Goal: Transaction & Acquisition: Purchase product/service

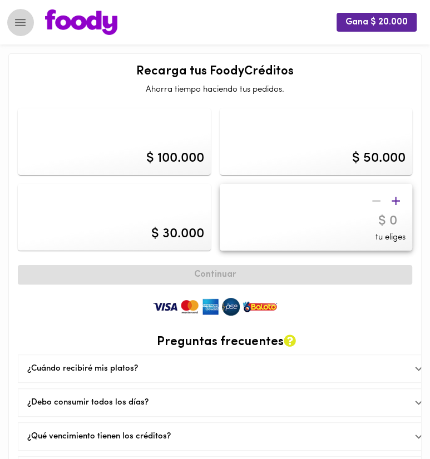
click at [28, 19] on button "Menu" at bounding box center [20, 22] width 27 height 27
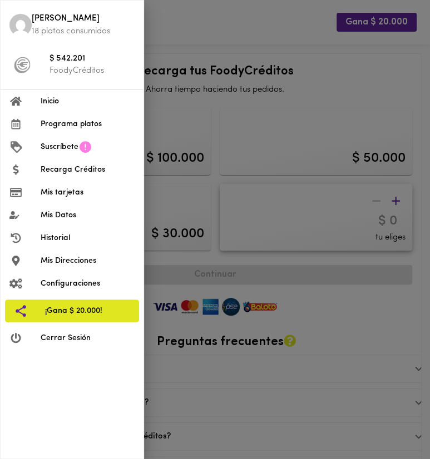
click at [256, 70] on div at bounding box center [215, 229] width 430 height 459
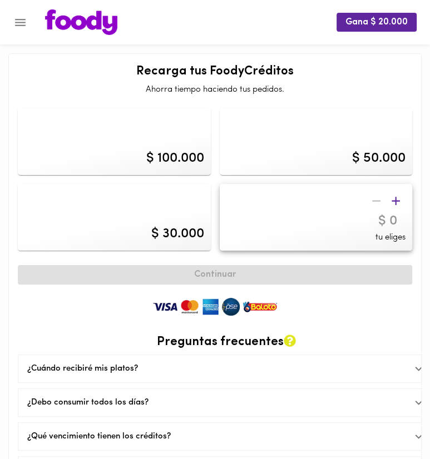
click at [401, 198] on icon "button" at bounding box center [396, 201] width 14 height 14
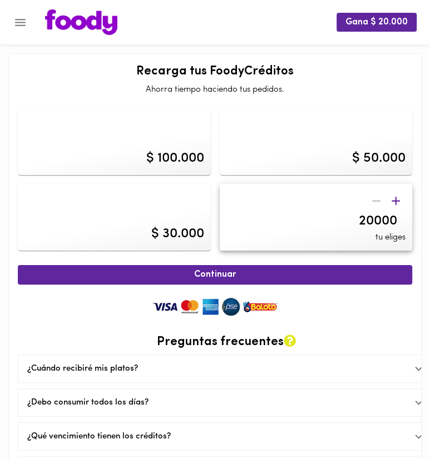
click at [401, 198] on icon "button" at bounding box center [396, 201] width 14 height 14
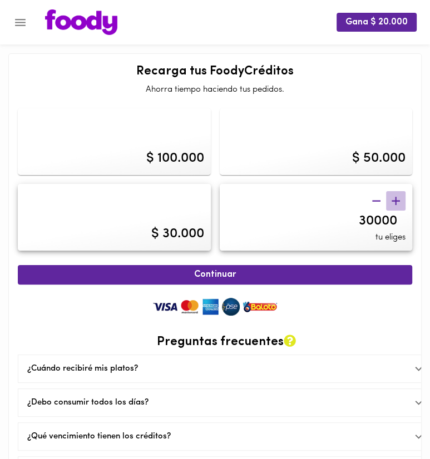
click at [401, 198] on icon "button" at bounding box center [396, 201] width 14 height 14
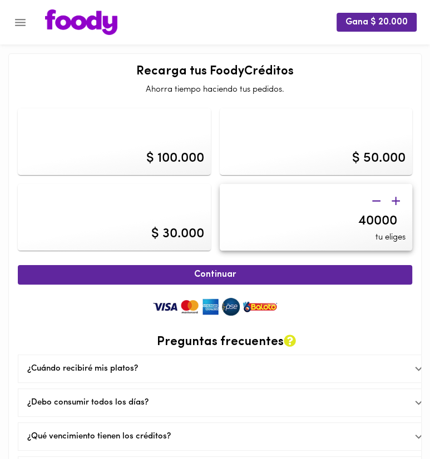
click at [401, 198] on icon "button" at bounding box center [396, 201] width 14 height 14
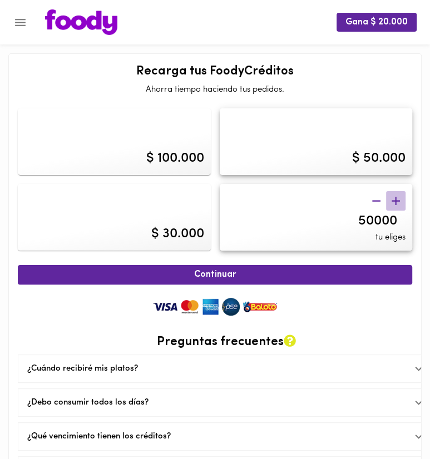
click at [401, 198] on icon "button" at bounding box center [396, 201] width 14 height 14
type input "60000"
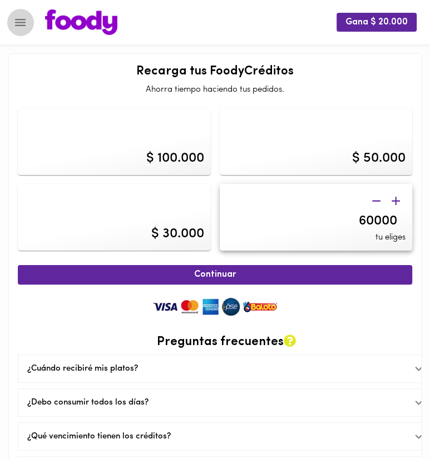
click at [23, 23] on icon "Menu" at bounding box center [20, 23] width 14 height 14
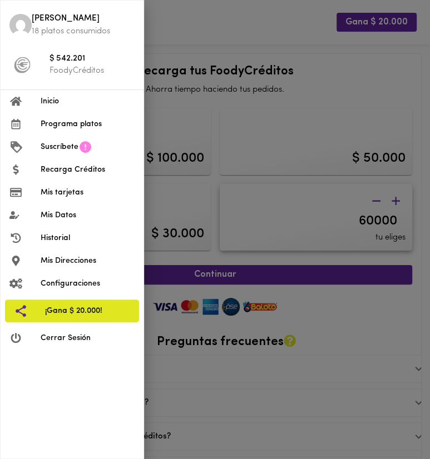
click at [77, 97] on span "Inicio" at bounding box center [88, 102] width 94 height 12
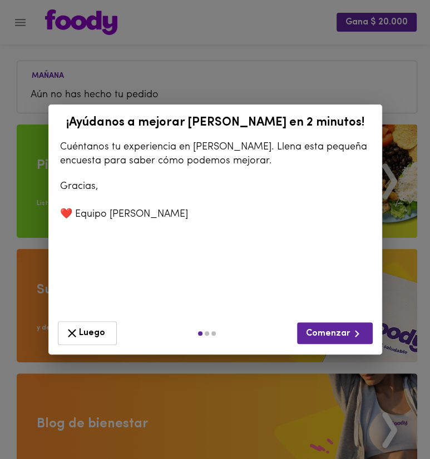
click at [78, 321] on button "Luego" at bounding box center [87, 333] width 59 height 24
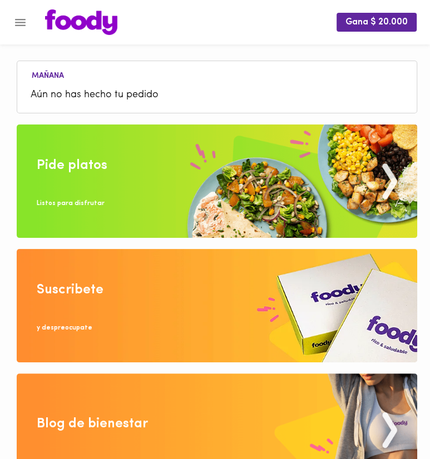
click at [184, 186] on img at bounding box center [217, 181] width 400 height 113
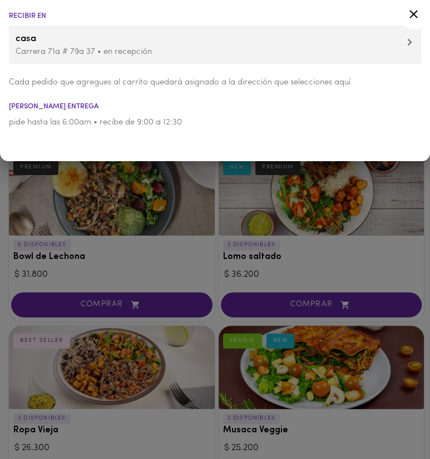
click at [419, 15] on icon at bounding box center [414, 14] width 14 height 14
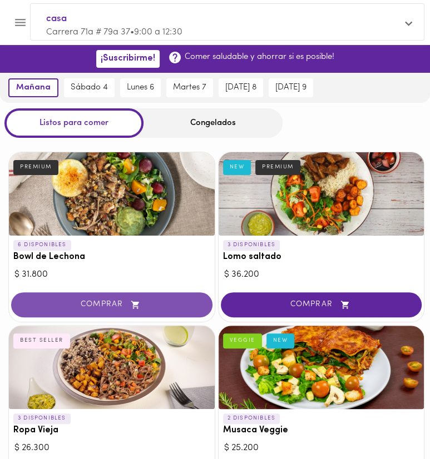
click at [139, 299] on button "COMPRAR" at bounding box center [111, 305] width 201 height 25
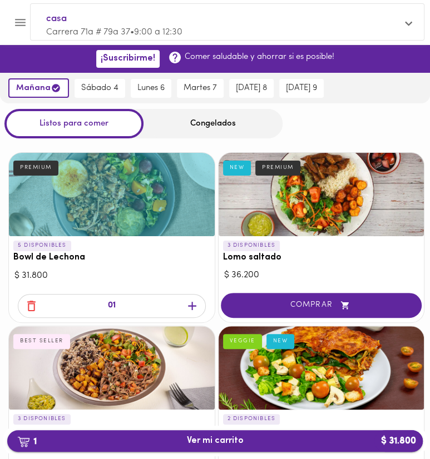
click at [270, 439] on span "1 Ver mi carrito $ 31.800" at bounding box center [215, 441] width 398 height 11
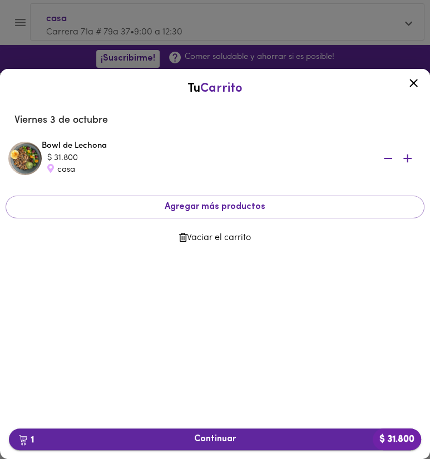
click at [277, 436] on span "1 Continuar $ 31.800" at bounding box center [215, 439] width 394 height 11
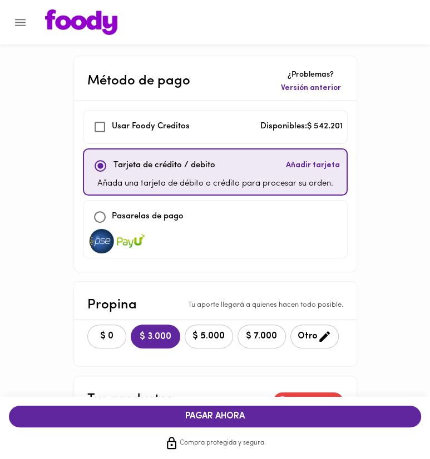
checkbox input "true"
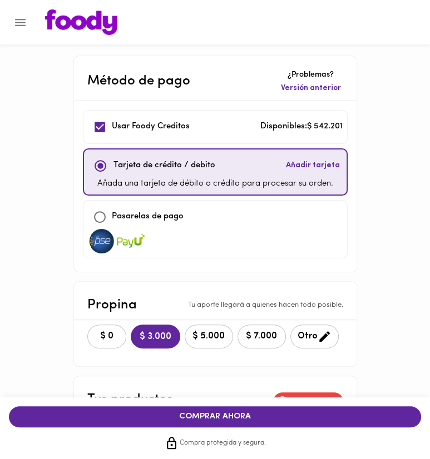
click at [21, 23] on icon "Menu" at bounding box center [20, 23] width 14 height 14
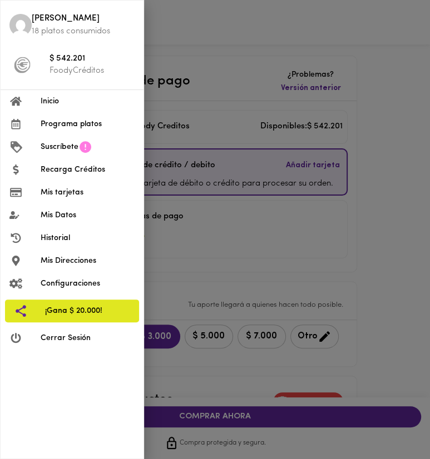
click at [235, 48] on div at bounding box center [215, 229] width 430 height 459
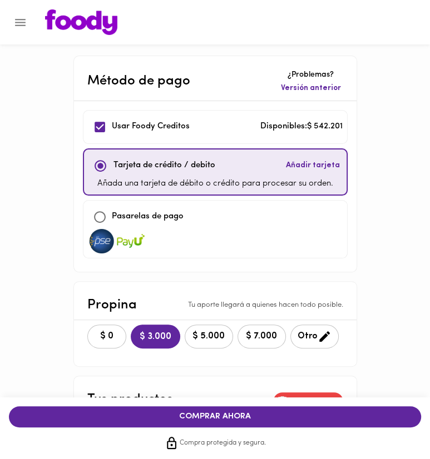
click at [31, 19] on button "Menu" at bounding box center [20, 22] width 27 height 27
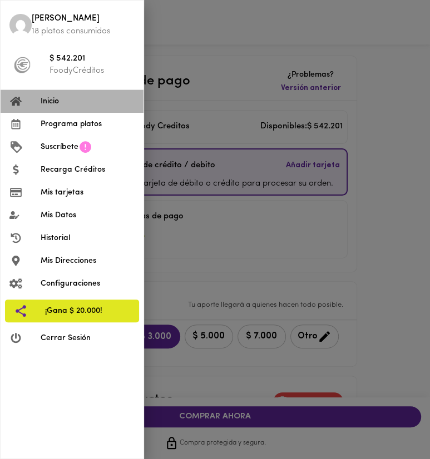
click at [56, 96] on span "Inicio" at bounding box center [88, 102] width 94 height 12
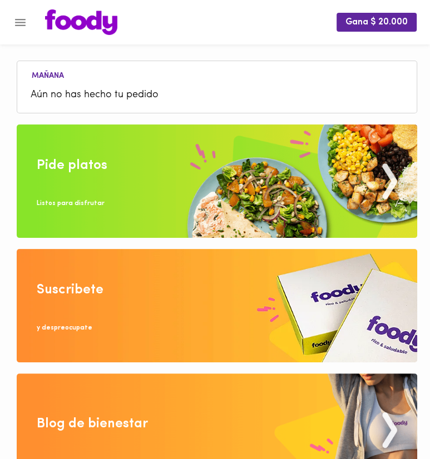
click at [224, 177] on img at bounding box center [217, 181] width 400 height 113
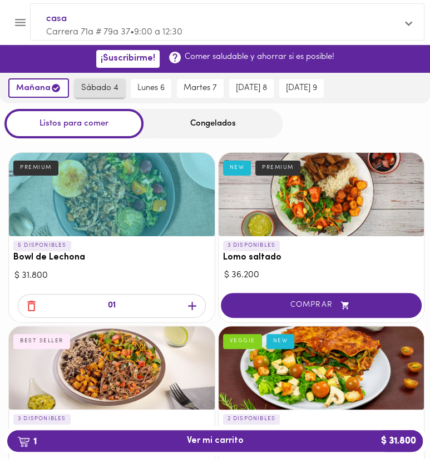
click at [108, 86] on span "sábado 4" at bounding box center [99, 88] width 37 height 10
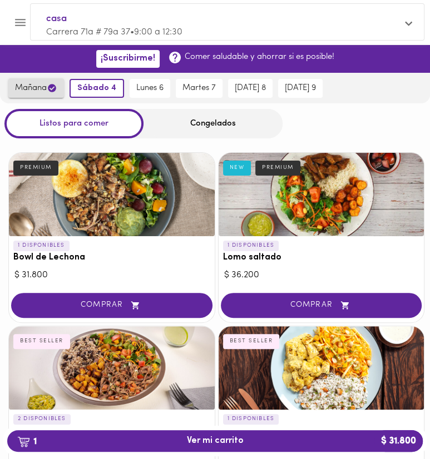
click at [56, 86] on icon "button" at bounding box center [52, 88] width 8 height 8
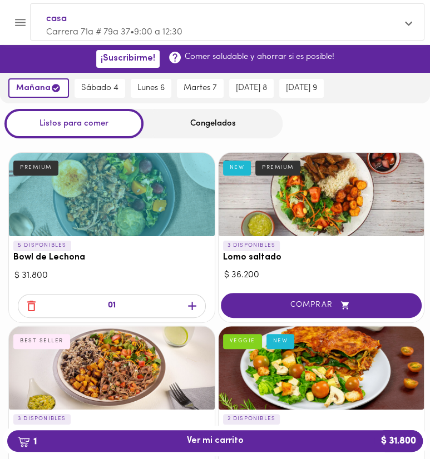
click at [180, 122] on div "Congelados" at bounding box center [212, 123] width 139 height 29
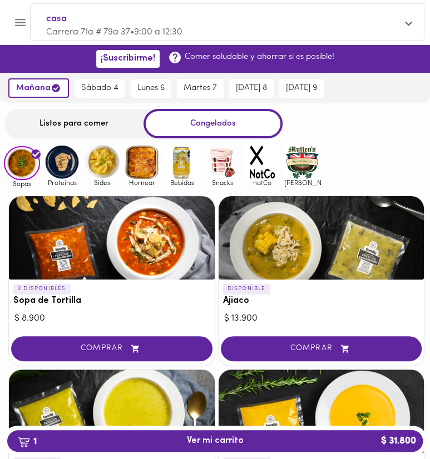
click at [333, 130] on div "Listos para comer Congelados" at bounding box center [215, 123] width 430 height 29
click at [133, 167] on img at bounding box center [142, 162] width 36 height 36
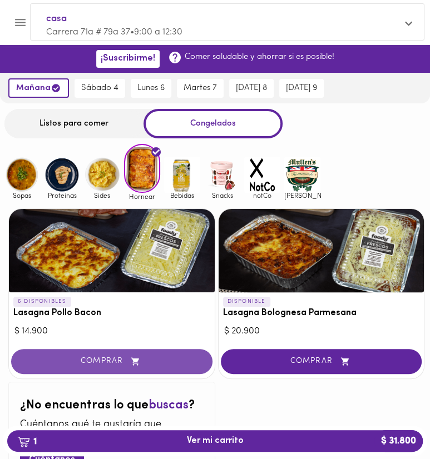
click at [156, 356] on button "COMPRAR" at bounding box center [111, 361] width 201 height 25
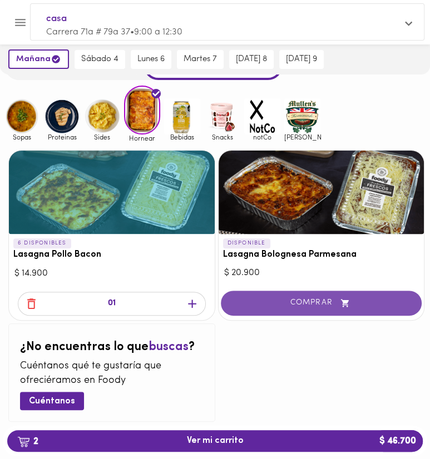
click at [306, 305] on span "COMPRAR" at bounding box center [322, 303] width 174 height 9
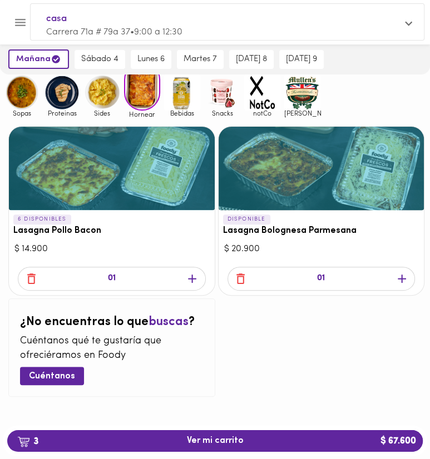
scroll to position [24, 0]
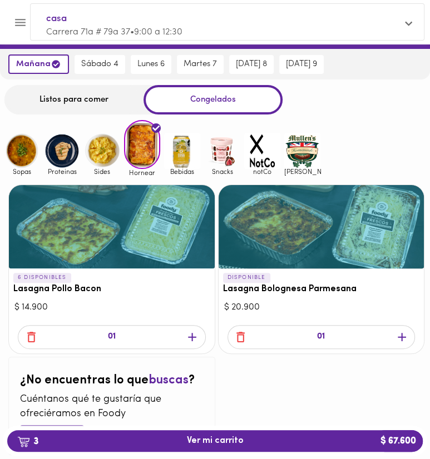
click at [181, 160] on img at bounding box center [182, 151] width 36 height 36
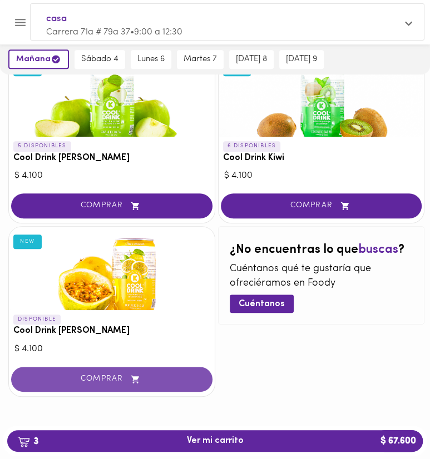
click at [159, 378] on span "COMPRAR" at bounding box center [112, 379] width 174 height 9
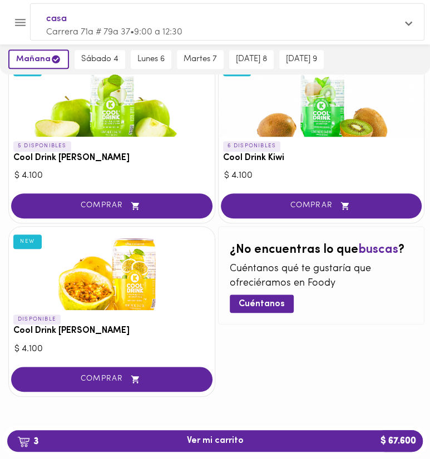
scroll to position [305, 0]
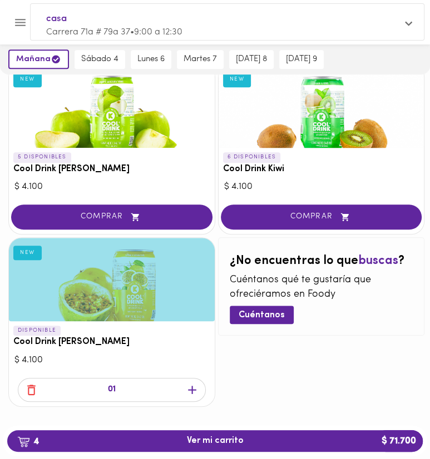
click at [190, 390] on icon "button" at bounding box center [192, 390] width 14 height 14
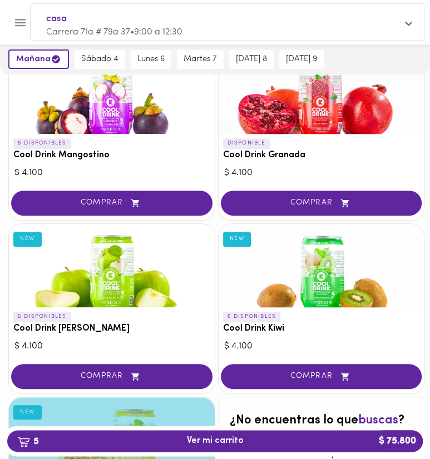
scroll to position [129, 0]
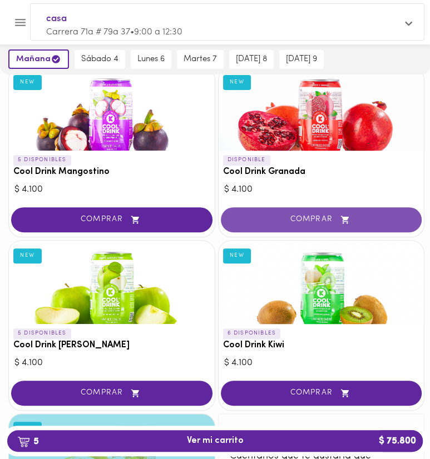
click at [307, 222] on span "COMPRAR" at bounding box center [322, 219] width 174 height 9
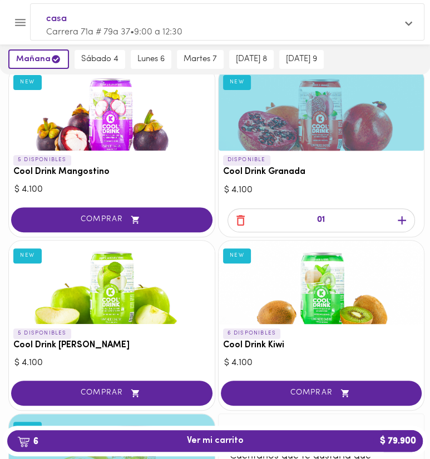
click at [402, 223] on icon "button" at bounding box center [402, 221] width 14 height 14
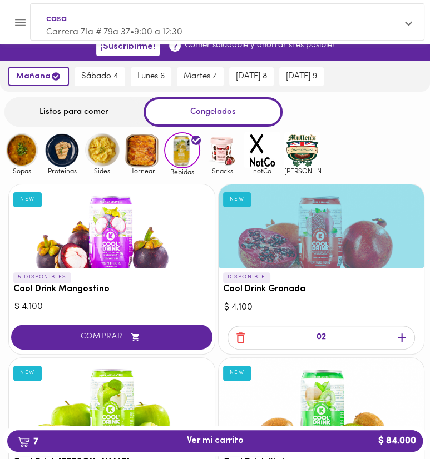
scroll to position [0, 0]
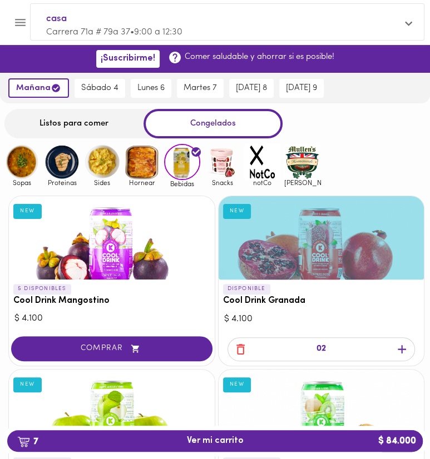
click at [229, 155] on img at bounding box center [222, 162] width 36 height 36
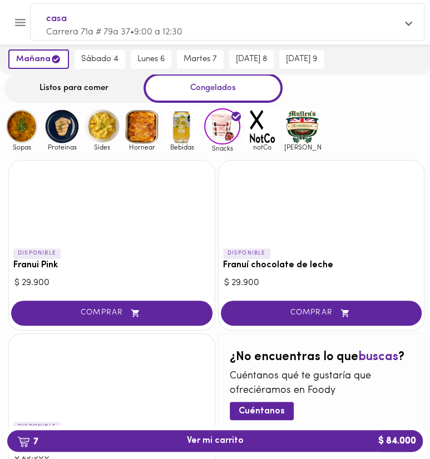
scroll to position [58, 0]
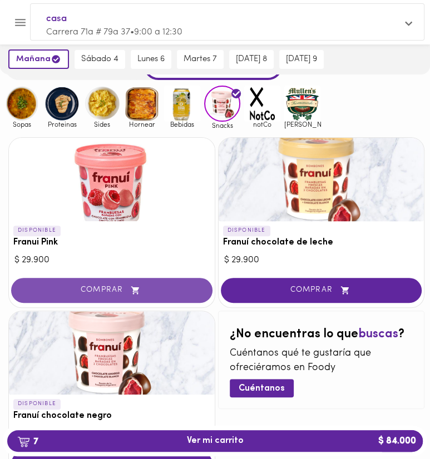
click at [182, 287] on span "COMPRAR" at bounding box center [112, 290] width 174 height 9
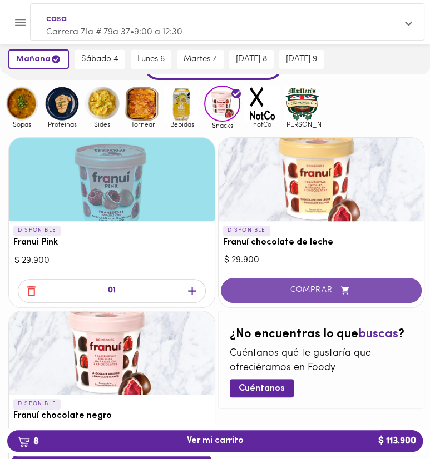
click at [268, 294] on span "COMPRAR" at bounding box center [322, 290] width 174 height 9
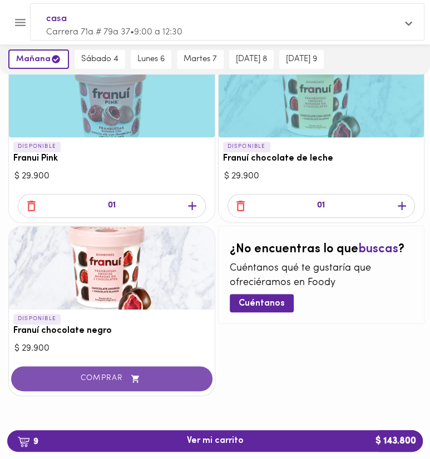
click at [142, 368] on button "COMPRAR" at bounding box center [111, 379] width 201 height 25
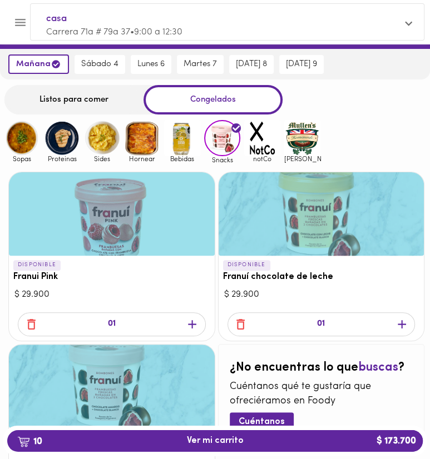
scroll to position [13, 0]
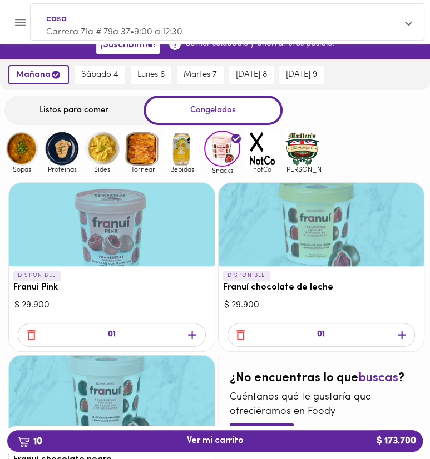
click at [266, 150] on img at bounding box center [262, 149] width 36 height 36
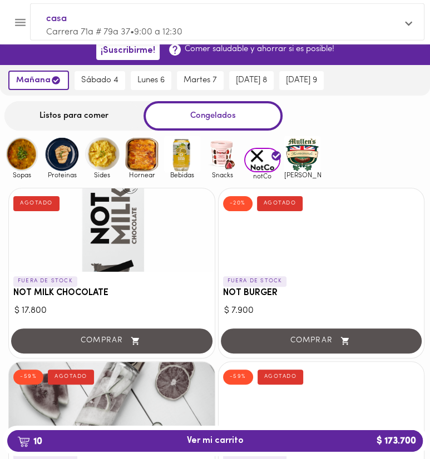
scroll to position [58, 0]
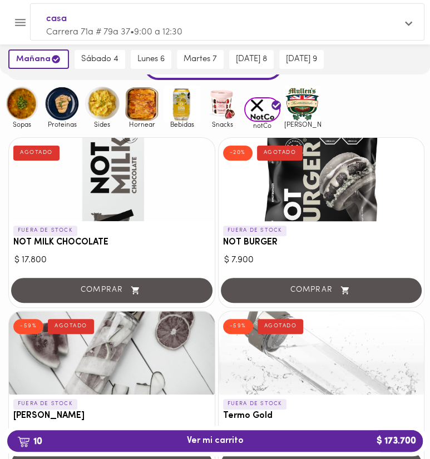
click at [286, 106] on img at bounding box center [302, 104] width 36 height 36
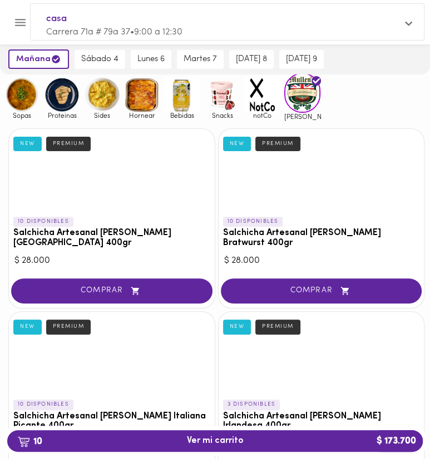
scroll to position [117, 0]
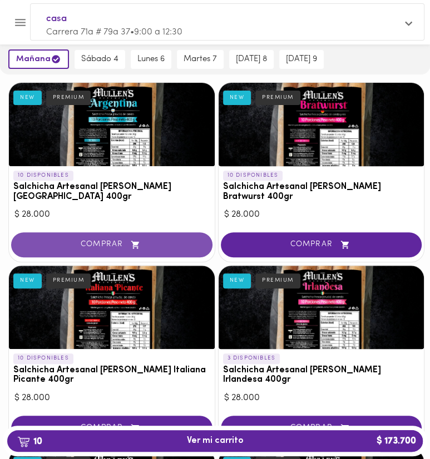
click at [156, 240] on span "COMPRAR" at bounding box center [112, 244] width 174 height 9
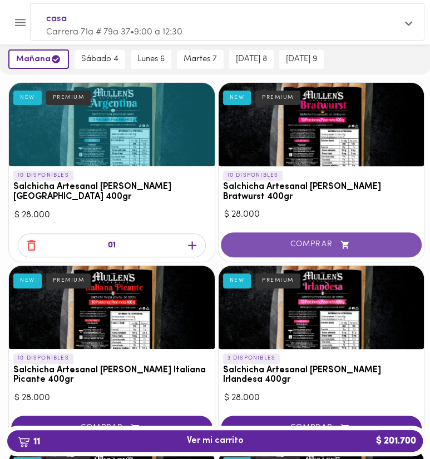
click at [279, 240] on span "COMPRAR" at bounding box center [322, 244] width 174 height 9
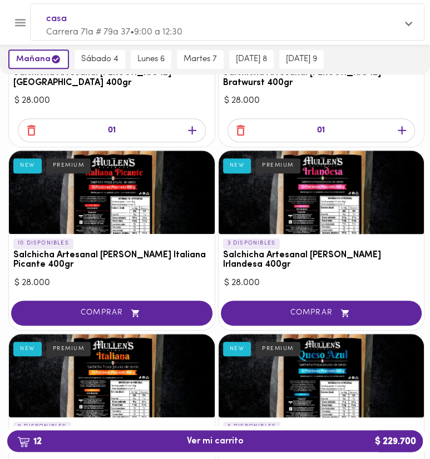
scroll to position [235, 0]
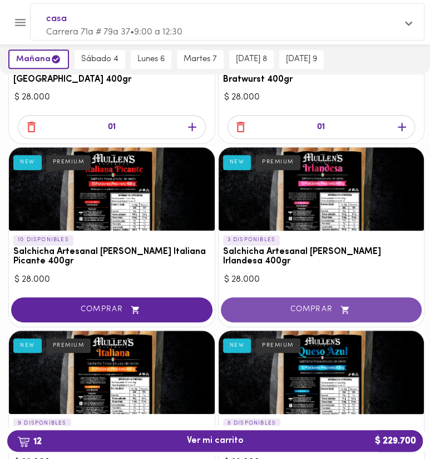
click at [290, 305] on span "COMPRAR" at bounding box center [322, 309] width 174 height 9
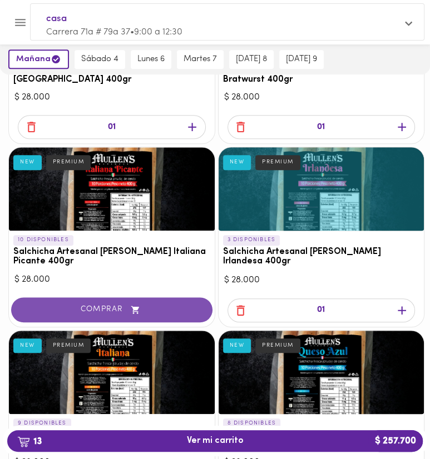
click at [155, 305] on span "COMPRAR" at bounding box center [112, 309] width 174 height 9
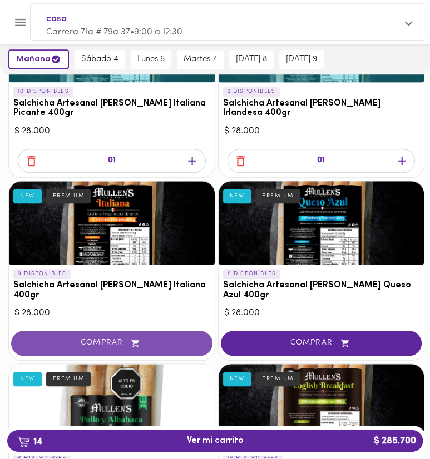
scroll to position [411, 0]
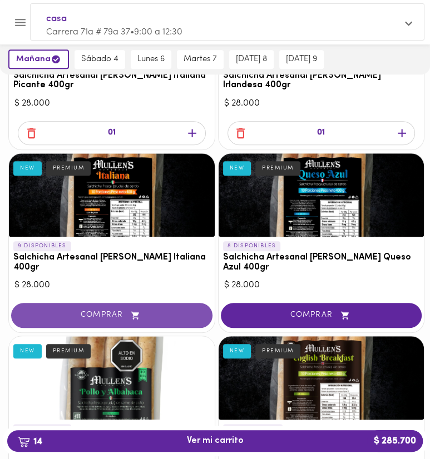
click at [172, 311] on span "COMPRAR" at bounding box center [112, 315] width 174 height 9
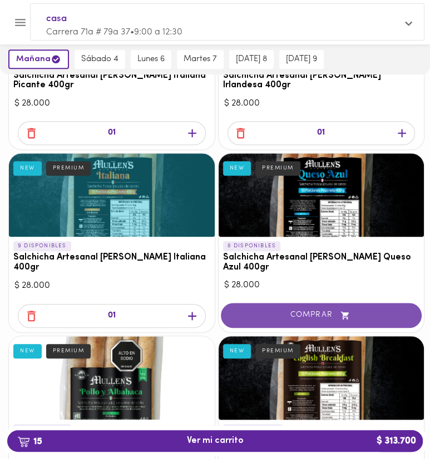
click at [244, 311] on span "COMPRAR" at bounding box center [322, 315] width 174 height 9
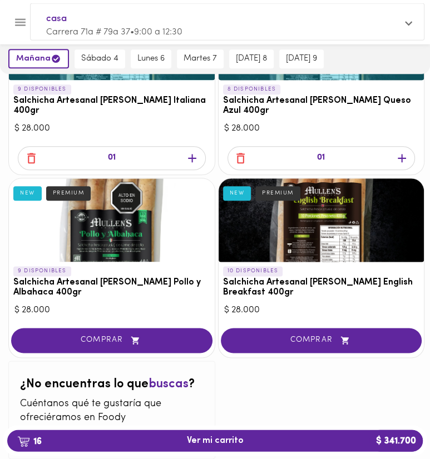
scroll to position [587, 0]
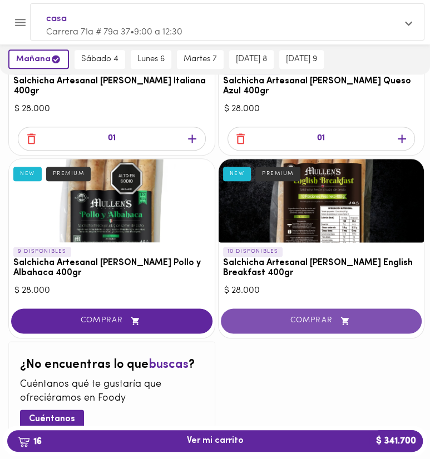
click at [254, 309] on button "COMPRAR" at bounding box center [321, 321] width 201 height 25
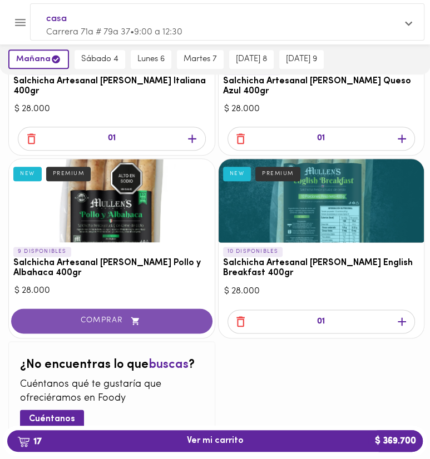
click at [187, 309] on button "COMPRAR" at bounding box center [111, 321] width 201 height 25
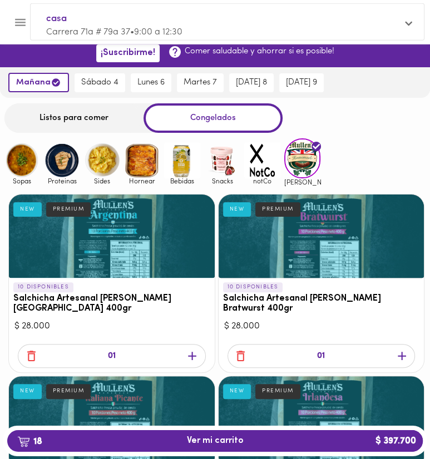
scroll to position [0, 0]
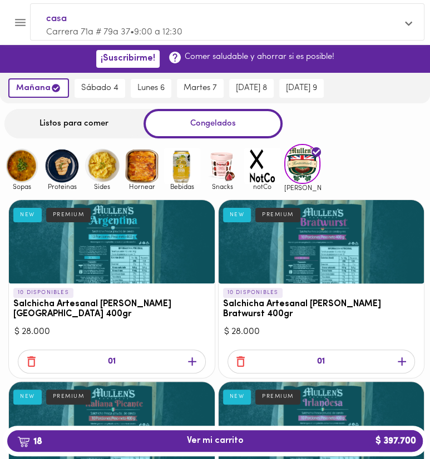
click at [23, 156] on img at bounding box center [22, 166] width 36 height 36
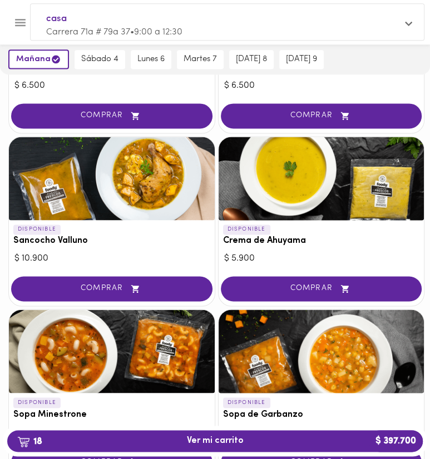
scroll to position [763, 0]
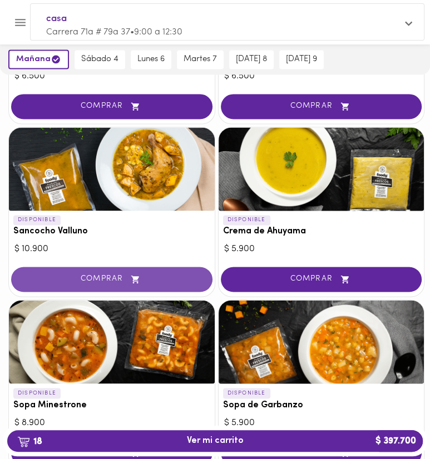
click at [152, 281] on span "COMPRAR" at bounding box center [112, 279] width 174 height 9
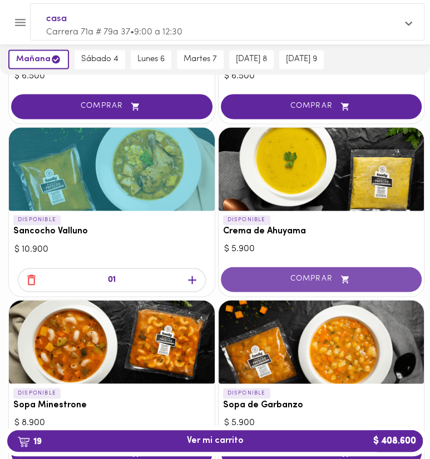
scroll to position [881, 0]
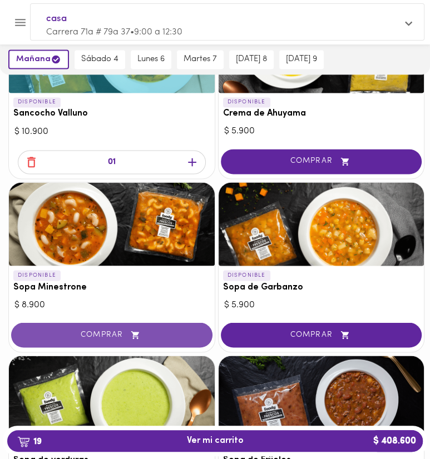
click at [117, 338] on span "COMPRAR" at bounding box center [112, 334] width 174 height 9
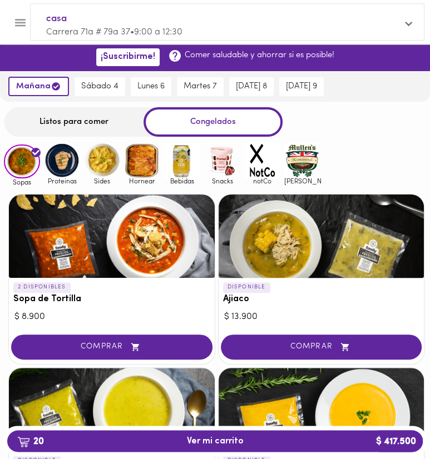
scroll to position [0, 0]
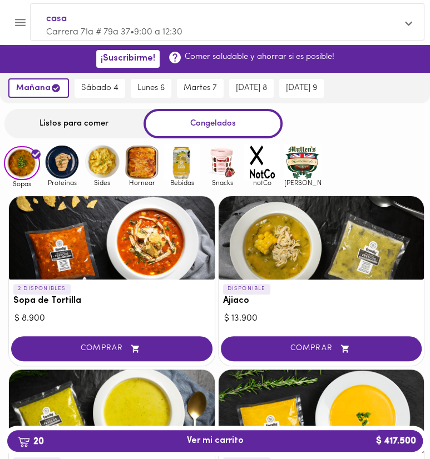
click at [71, 166] on img at bounding box center [62, 162] width 36 height 36
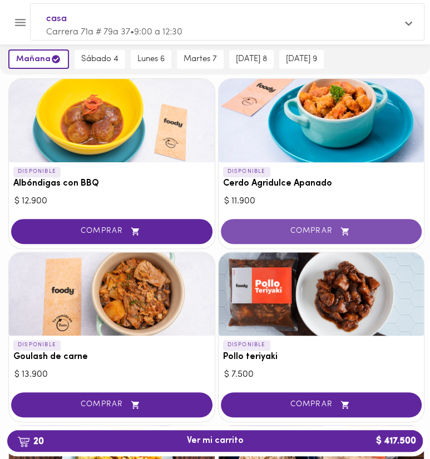
click at [295, 227] on span "COMPRAR" at bounding box center [322, 231] width 174 height 9
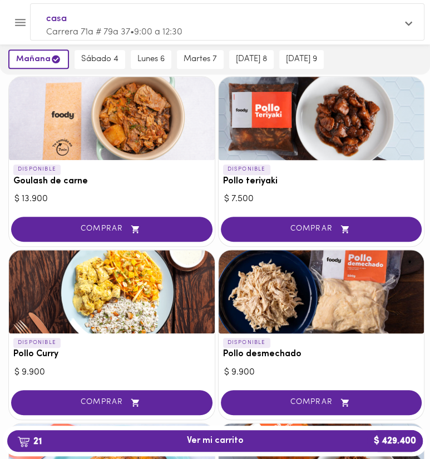
scroll to position [294, 0]
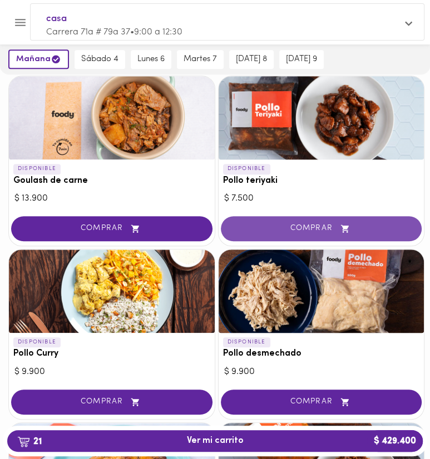
click at [264, 227] on span "COMPRAR" at bounding box center [322, 228] width 174 height 9
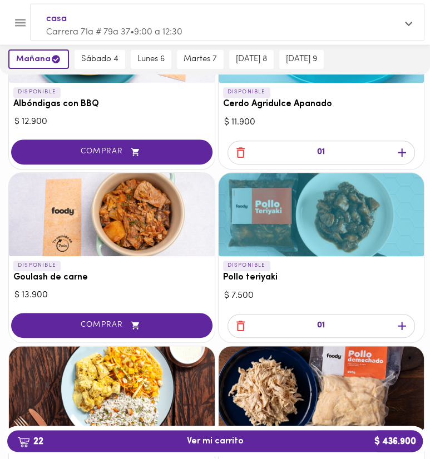
scroll to position [235, 0]
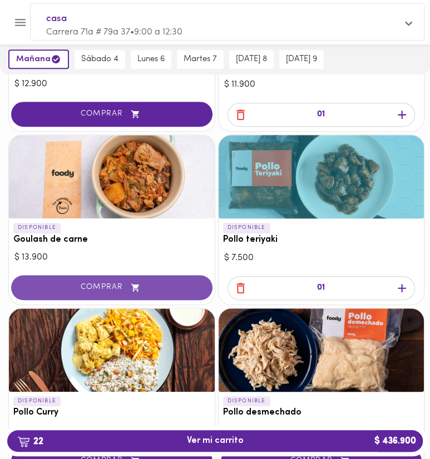
click at [142, 290] on icon "button" at bounding box center [135, 287] width 14 height 9
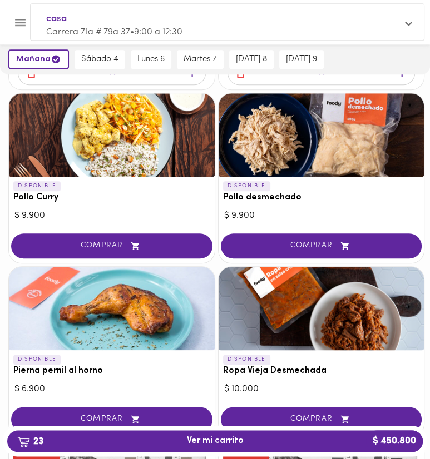
scroll to position [469, 0]
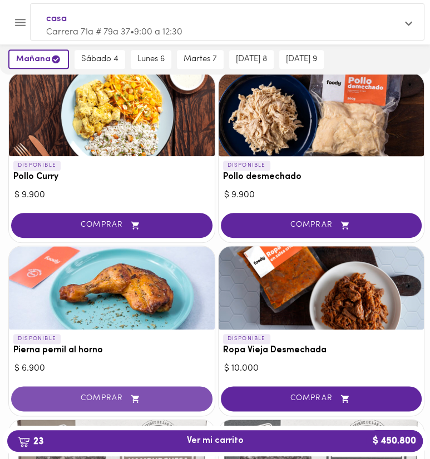
click at [159, 392] on button "COMPRAR" at bounding box center [111, 399] width 201 height 25
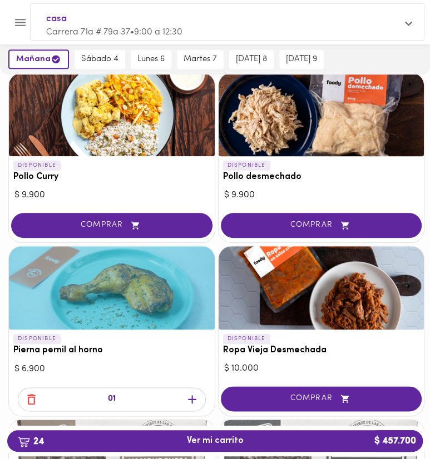
click at [195, 401] on icon "button" at bounding box center [192, 400] width 14 height 14
click at [195, 401] on div at bounding box center [112, 405] width 206 height 21
click at [195, 401] on icon "button" at bounding box center [192, 400] width 14 height 14
click at [196, 399] on icon "button" at bounding box center [192, 400] width 14 height 14
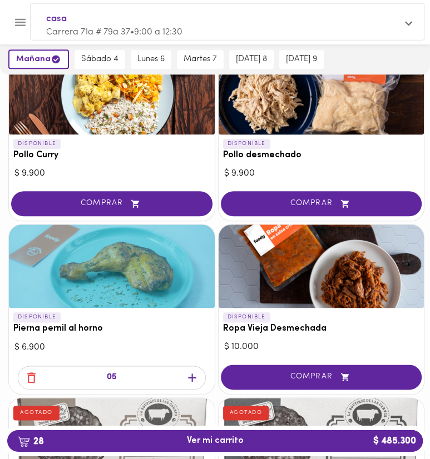
scroll to position [587, 0]
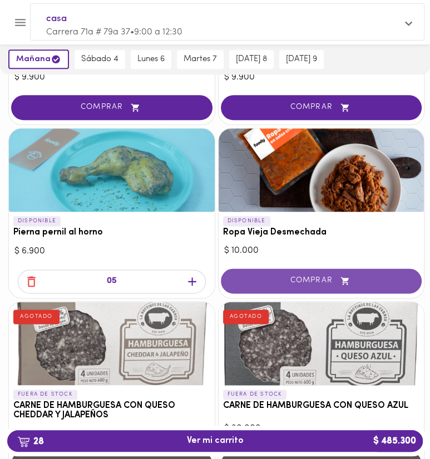
click at [238, 288] on button "COMPRAR" at bounding box center [321, 281] width 201 height 25
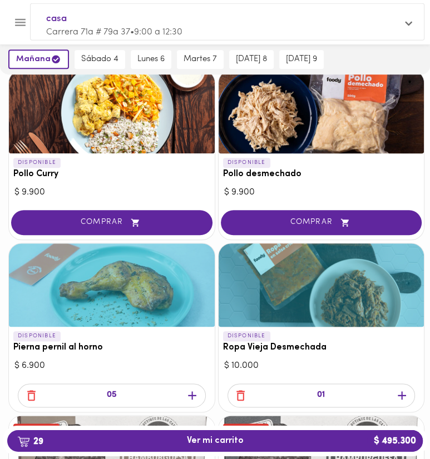
scroll to position [411, 0]
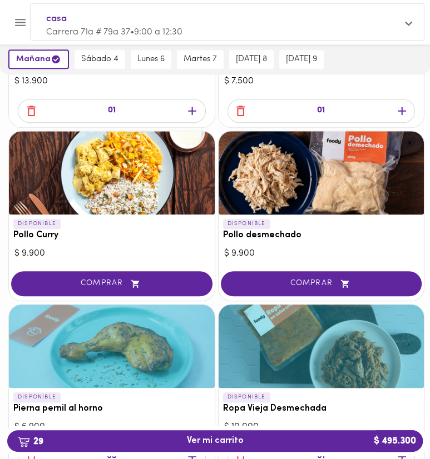
click at [159, 34] on span "Carrera 71a # 79a 37 • 9:00 a 12:30" at bounding box center [114, 32] width 136 height 9
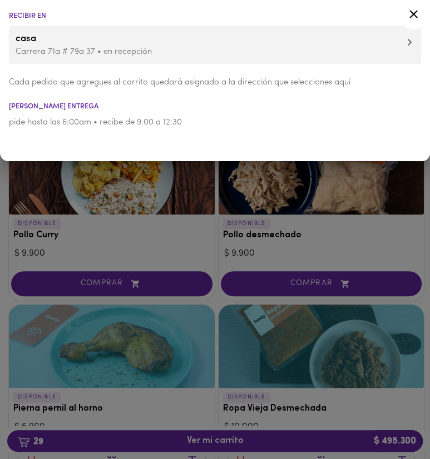
click at [157, 50] on p "Carrera 71a # 79a 37 • en recepción" at bounding box center [215, 52] width 399 height 12
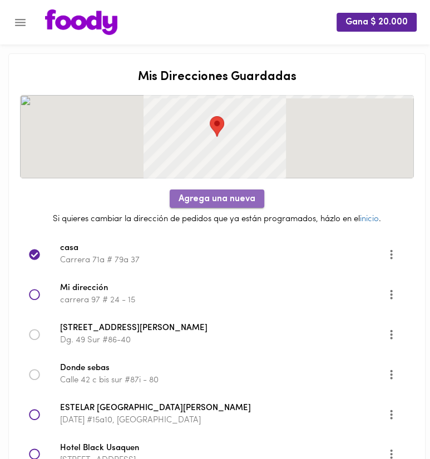
click at [235, 204] on span "Agrega una nueva" at bounding box center [217, 199] width 77 height 11
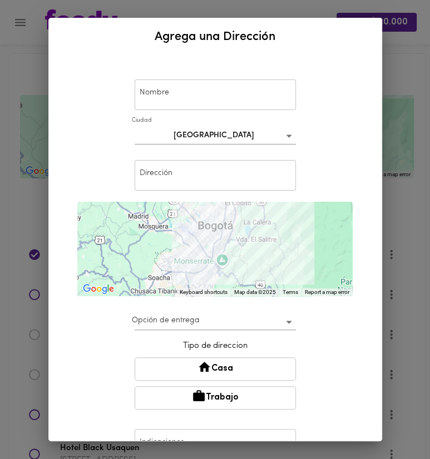
click at [225, 169] on input "text" at bounding box center [215, 175] width 161 height 31
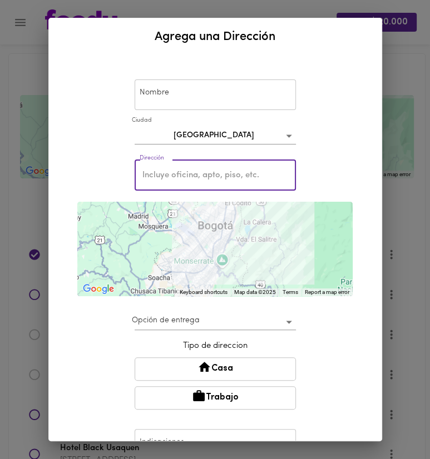
paste input "Cra 101 # 70 14 el pedregal 3 torre 2 apto 113"
type input "Cra 101 # 70 14 el pedregal 3 torre 2 apto 113"
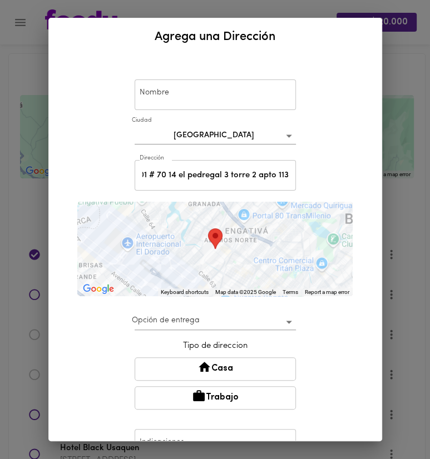
click at [221, 95] on input "text" at bounding box center [215, 95] width 161 height 31
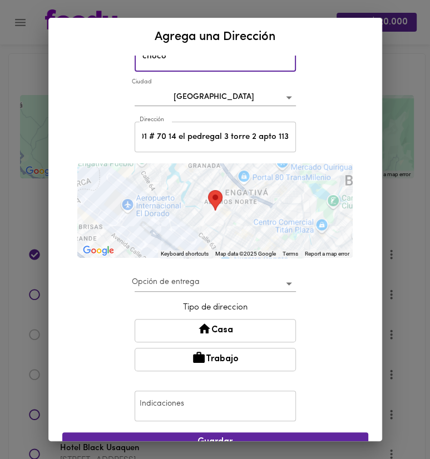
scroll to position [69, 0]
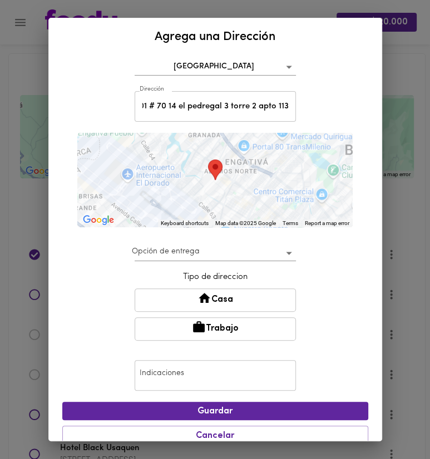
type input "choco"
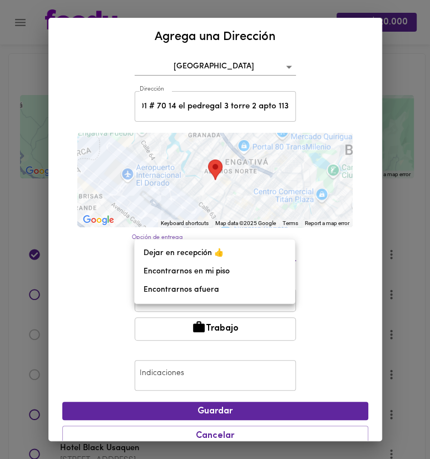
click at [207, 260] on body "Gana $ 20.000 Mis Direcciones Guardadas ← Move left → Move right ↑ Move up ↓ Mo…" at bounding box center [215, 400] width 430 height 800
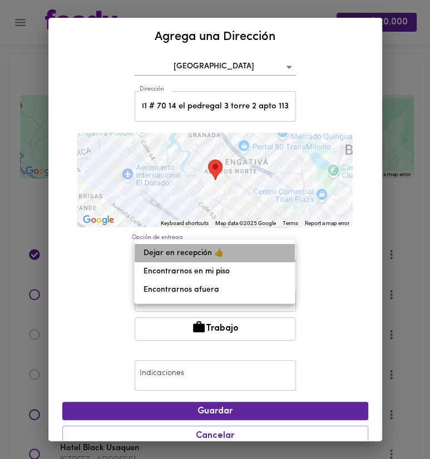
click at [227, 254] on li "Dejar en recepción 👍" at bounding box center [215, 253] width 160 height 18
type input "leave-at-reception"
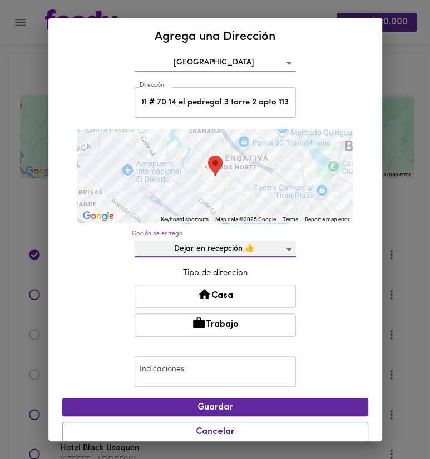
scroll to position [83, 0]
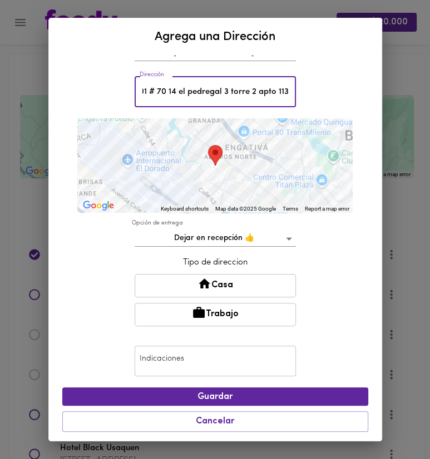
drag, startPoint x: 229, startPoint y: 98, endPoint x: 306, endPoint y: 104, distance: 77.5
click at [296, 104] on input "Cra 101 # 70 14 el pedregal 3 torre 2 apto 113" at bounding box center [215, 92] width 161 height 31
type input "Cra 101 # 70 14 el pedregal 3"
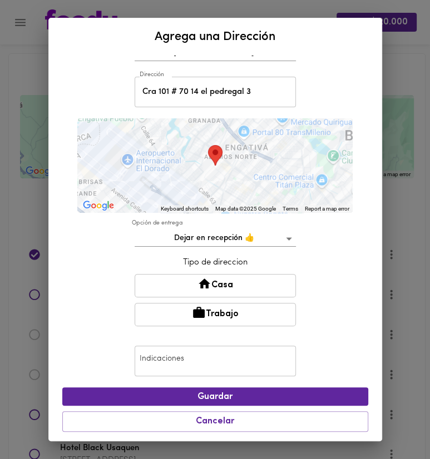
click at [340, 77] on div "Nombre choco Nombre [GEOGRAPHIC_DATA] bogota Dirección [STREET_ADDRESS] el pedr…" at bounding box center [215, 207] width 306 height 461
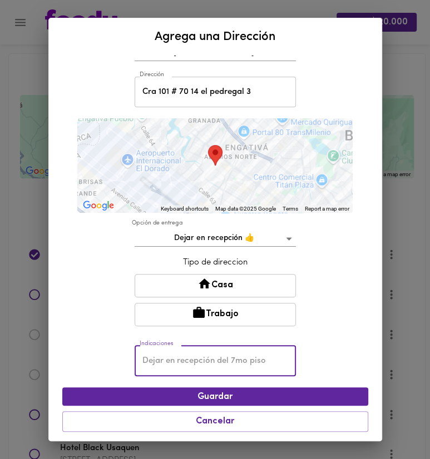
click at [251, 246] on body "Gana $ 20.000 Mis Direcciones Guardadas ← Move left → Move right ↑ Move up ↓ Mo…" at bounding box center [215, 400] width 430 height 800
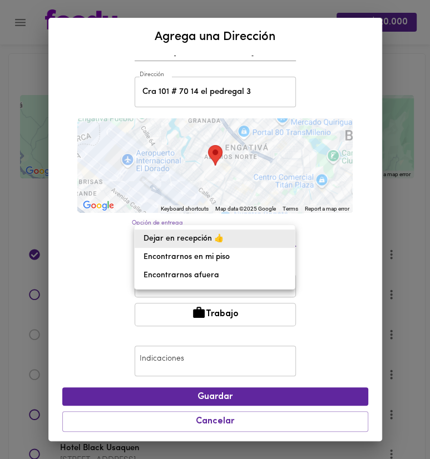
click at [159, 350] on div at bounding box center [215, 229] width 430 height 459
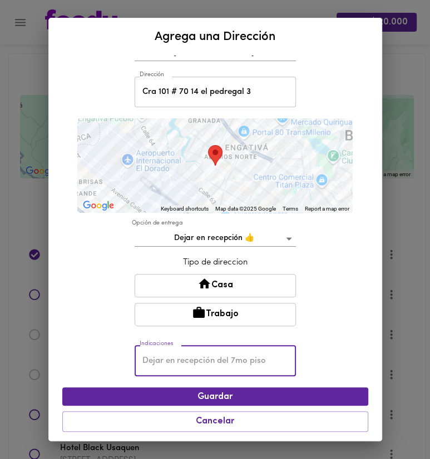
click at [150, 373] on input "text" at bounding box center [215, 361] width 161 height 31
paste input "torre 2 apto 113"
type input "torre 2 apto 113"
click at [216, 392] on span "Guardar" at bounding box center [215, 397] width 288 height 11
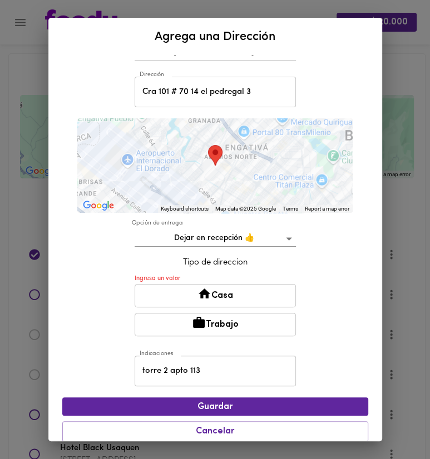
click at [202, 296] on icon at bounding box center [205, 294] width 12 height 10
click at [235, 293] on button "Casa" at bounding box center [215, 295] width 161 height 23
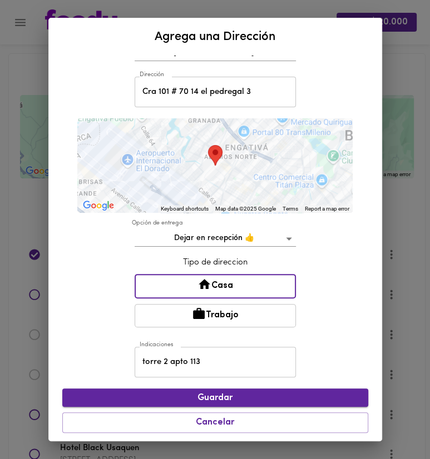
click at [267, 395] on span "Guardar" at bounding box center [215, 398] width 288 height 11
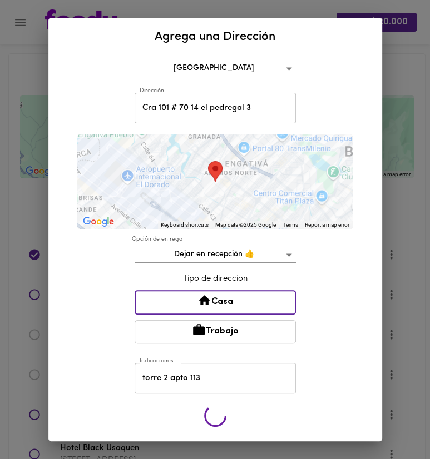
scroll to position [65, 0]
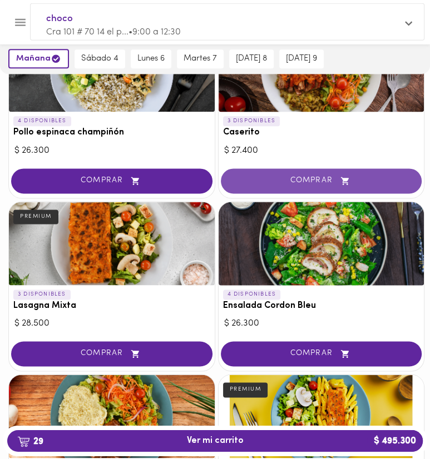
scroll to position [646, 0]
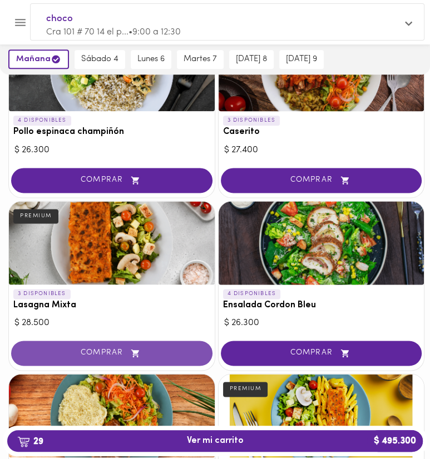
click at [150, 344] on button "COMPRAR" at bounding box center [111, 353] width 201 height 25
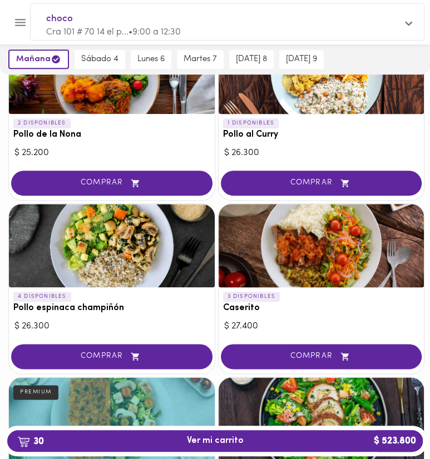
scroll to position [235, 0]
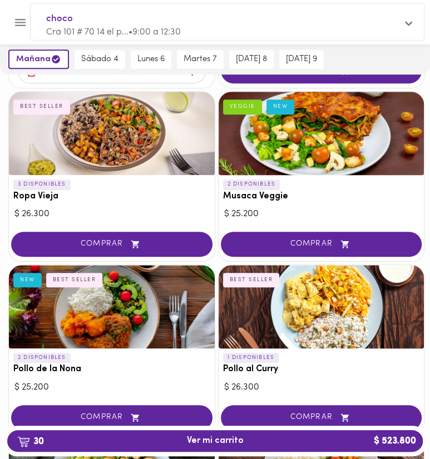
click at [17, 21] on icon "Menu" at bounding box center [20, 23] width 14 height 14
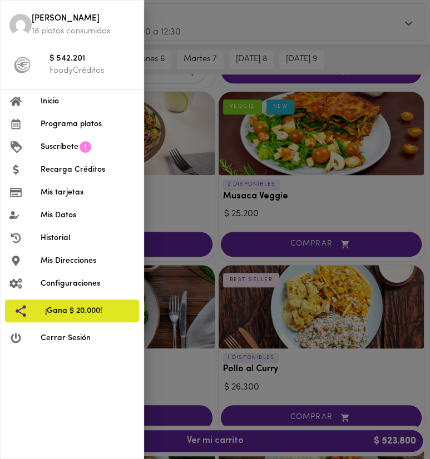
click at [17, 21] on img at bounding box center [20, 25] width 22 height 22
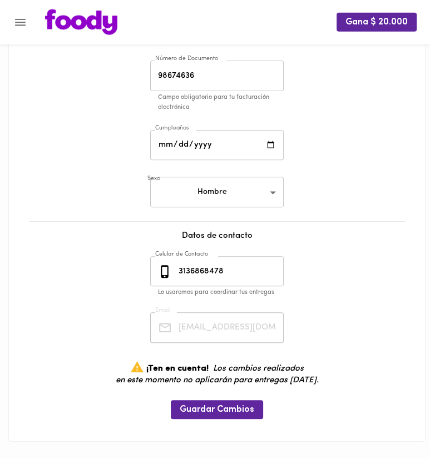
scroll to position [170, 0]
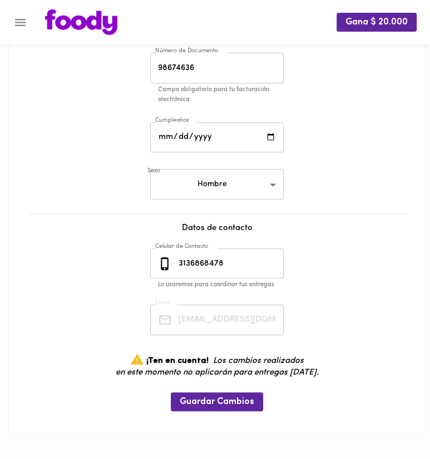
click at [246, 271] on input "3136868478" at bounding box center [229, 264] width 107 height 31
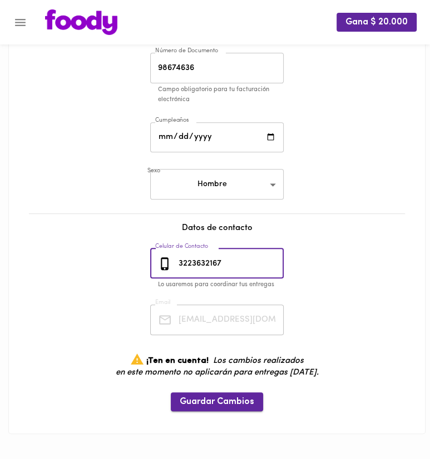
type input "3223632167"
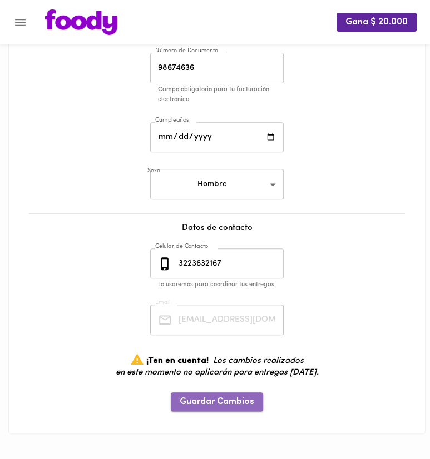
click at [235, 394] on button "Guardar Cambios" at bounding box center [217, 402] width 92 height 18
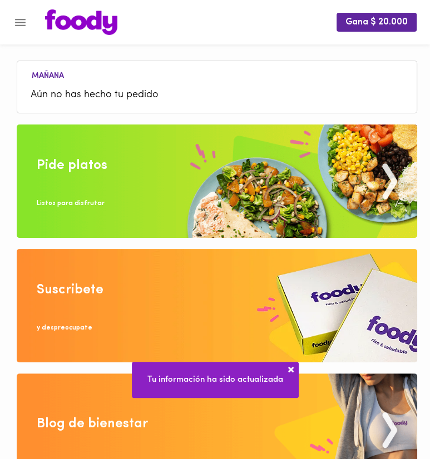
click at [14, 18] on button "Menu" at bounding box center [20, 22] width 27 height 27
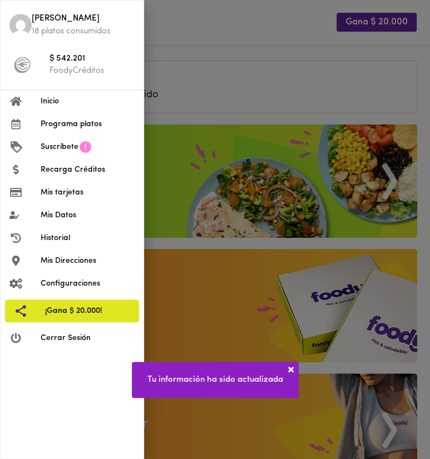
click at [117, 99] on span "Inicio" at bounding box center [88, 102] width 94 height 12
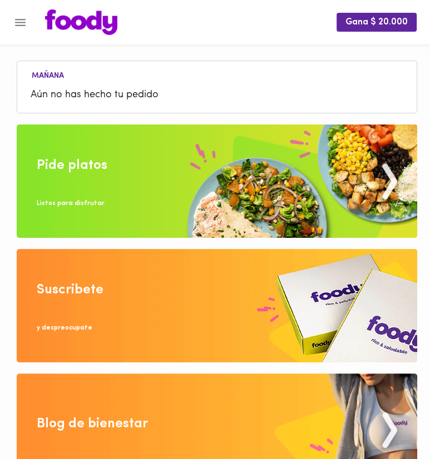
click at [197, 159] on img at bounding box center [217, 181] width 400 height 113
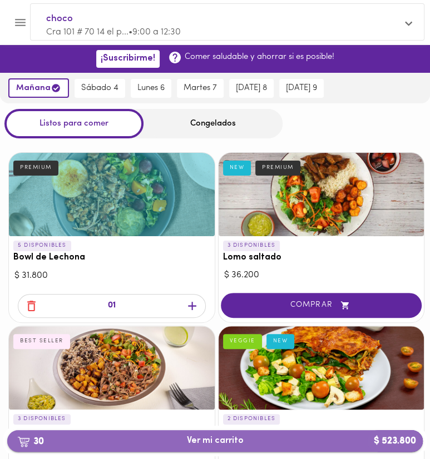
click at [283, 450] on button "30 Ver mi carrito $ 523.800" at bounding box center [214, 441] width 415 height 22
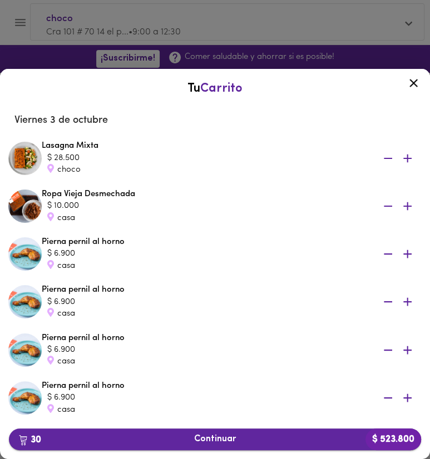
click at [254, 437] on span "30 Continuar $ 523.800" at bounding box center [215, 439] width 394 height 11
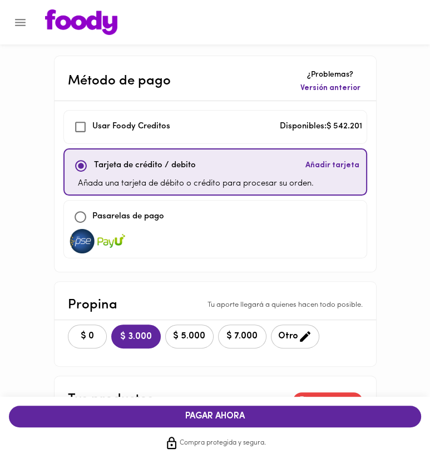
checkbox input "true"
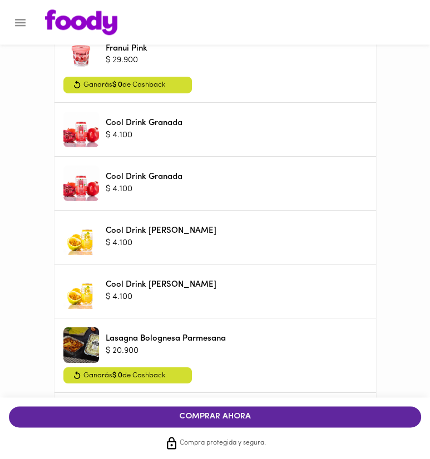
scroll to position [1997, 0]
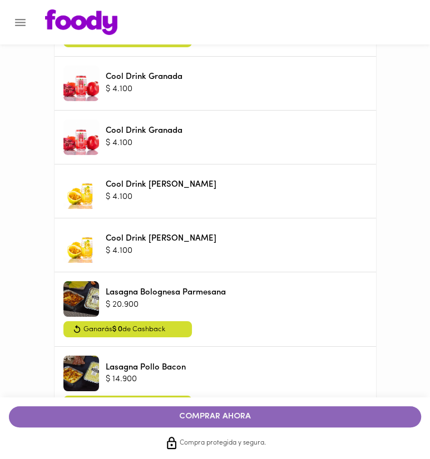
click at [273, 412] on button "COMPRAR AHORA" at bounding box center [215, 417] width 412 height 21
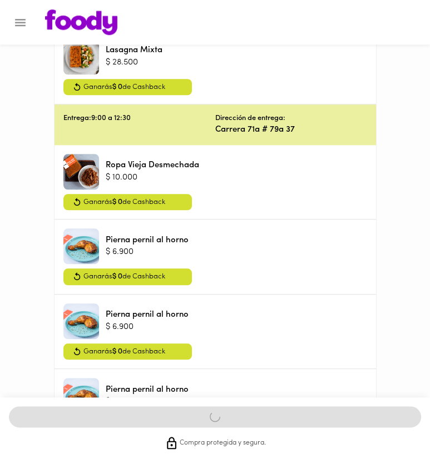
scroll to position [352, 0]
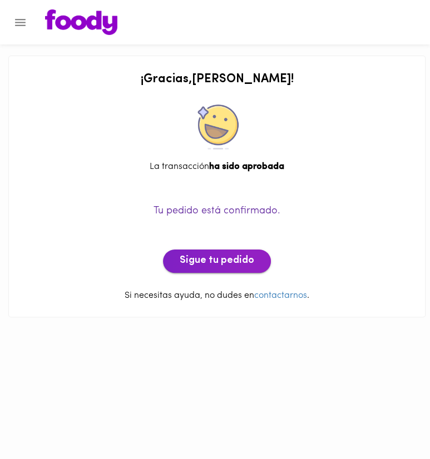
click at [239, 252] on button "Sigue tu pedido" at bounding box center [217, 261] width 108 height 23
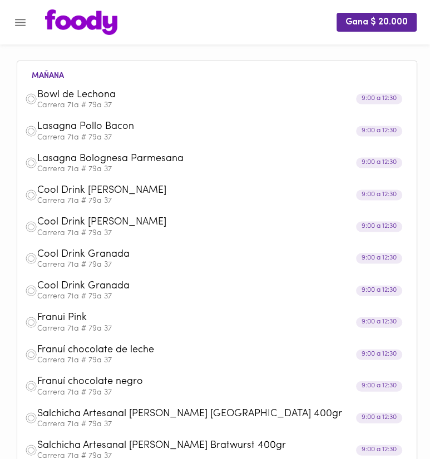
click at [201, 110] on p "Carrera 71a # 79a 37" at bounding box center [223, 106] width 372 height 8
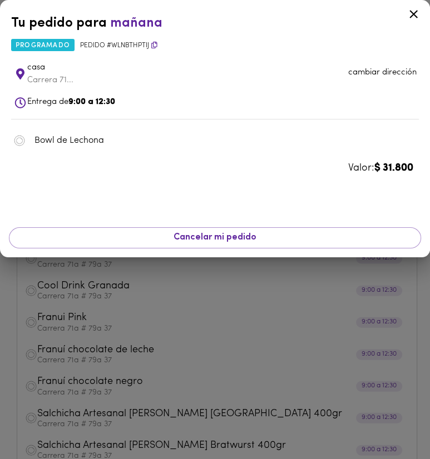
click at [78, 78] on p "Carrera 71..." at bounding box center [92, 81] width 130 height 12
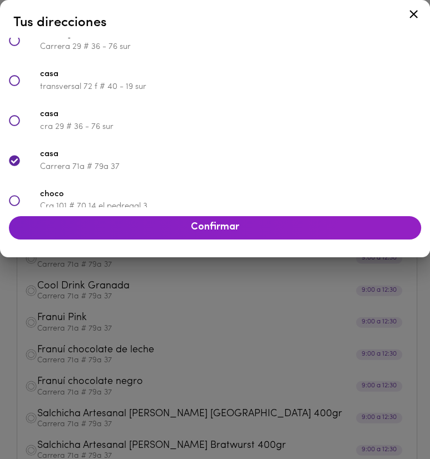
scroll to position [406, 0]
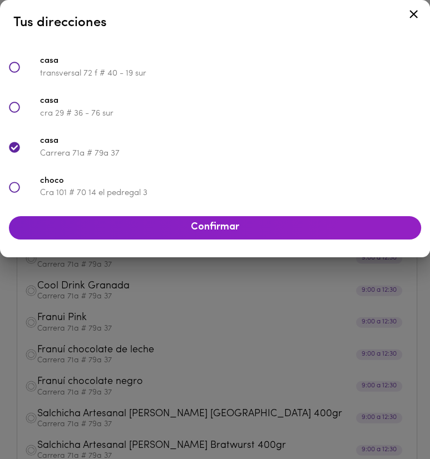
click at [216, 192] on p "Cra 101 # 70 14 el pedregal 3" at bounding box center [230, 193] width 381 height 12
click at [225, 222] on span "Confirmar" at bounding box center [215, 228] width 394 height 12
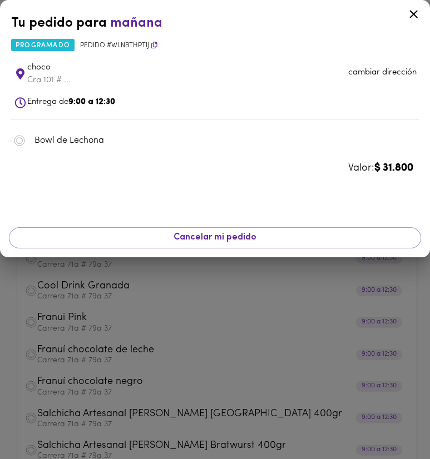
click at [216, 310] on div at bounding box center [215, 229] width 430 height 459
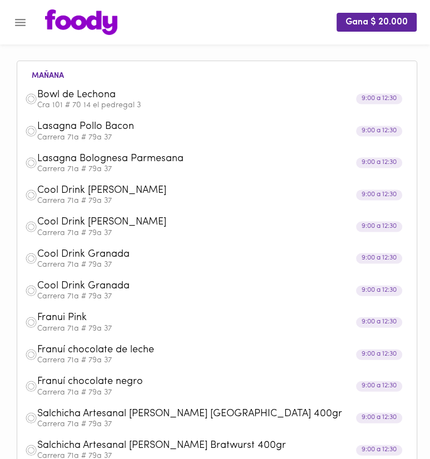
click at [150, 128] on span "Lasagna Pollo Bacon" at bounding box center [203, 127] width 333 height 13
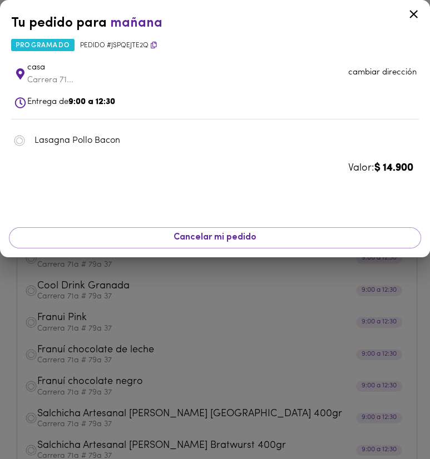
click at [364, 72] on p "cambiar dirección" at bounding box center [382, 73] width 68 height 12
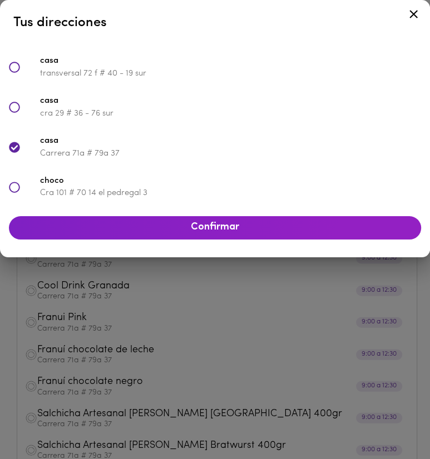
click at [215, 181] on span "choco" at bounding box center [230, 181] width 381 height 13
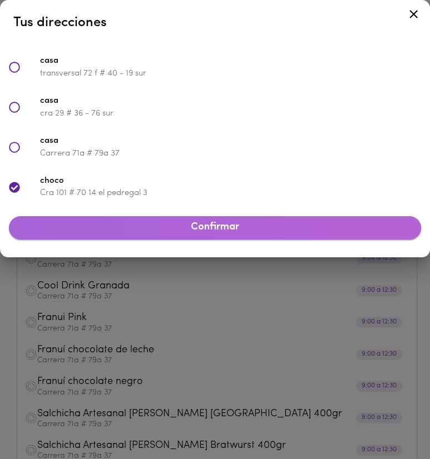
click at [217, 224] on span "Confirmar" at bounding box center [215, 228] width 394 height 12
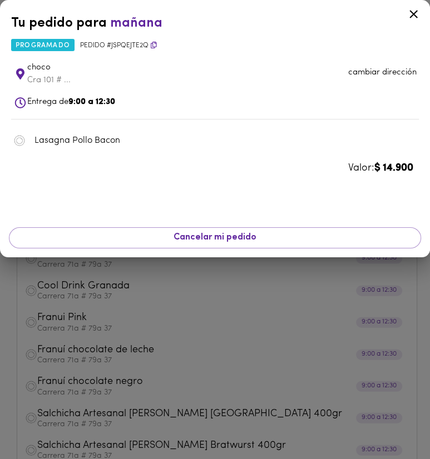
click at [279, 295] on div at bounding box center [215, 229] width 430 height 459
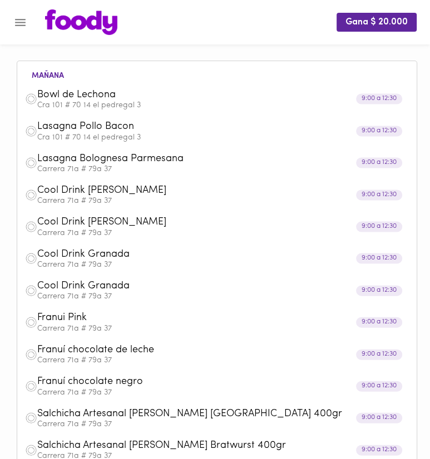
click at [181, 166] on p "Carrera 71a # 79a 37" at bounding box center [223, 170] width 372 height 8
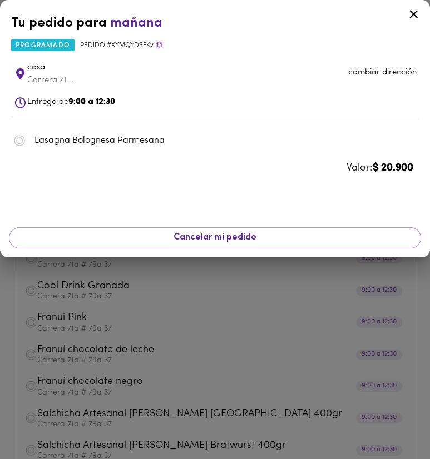
click at [359, 71] on p "cambiar dirección" at bounding box center [382, 73] width 68 height 12
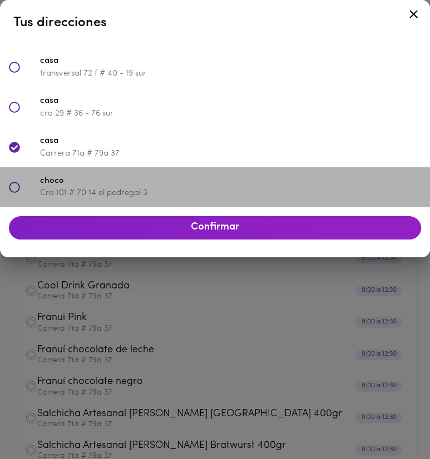
click at [207, 171] on div "choco Cra 101 # 70 14 el pedregal 3" at bounding box center [215, 187] width 430 height 40
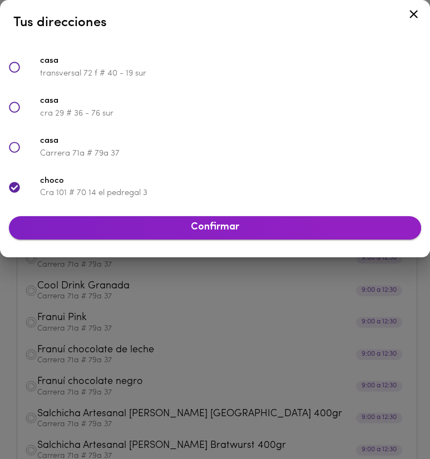
click at [230, 226] on span "Confirmar" at bounding box center [215, 228] width 394 height 12
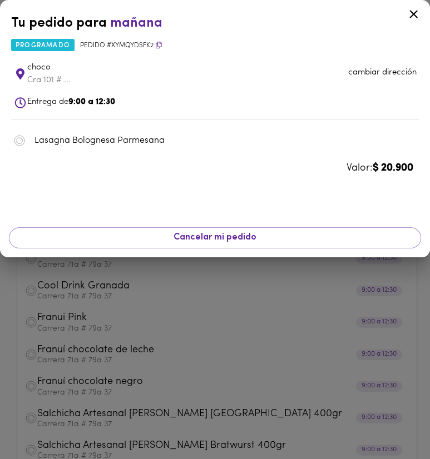
click at [224, 276] on div at bounding box center [215, 229] width 430 height 459
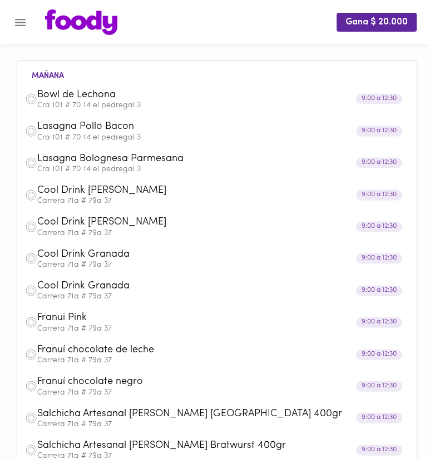
click at [210, 197] on span "Cool Drink [PERSON_NAME]" at bounding box center [203, 191] width 333 height 13
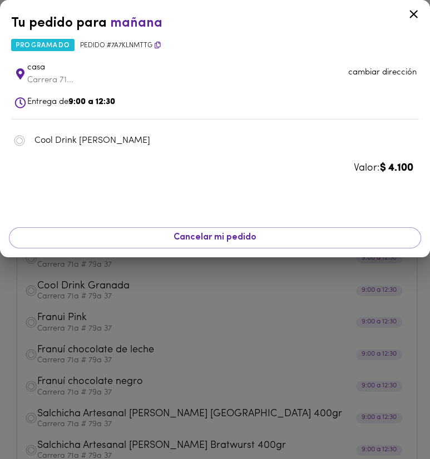
click at [171, 107] on span "Entrega de 9:00 a 12:30" at bounding box center [221, 102] width 389 height 13
click at [355, 70] on p "cambiar dirección" at bounding box center [382, 73] width 68 height 12
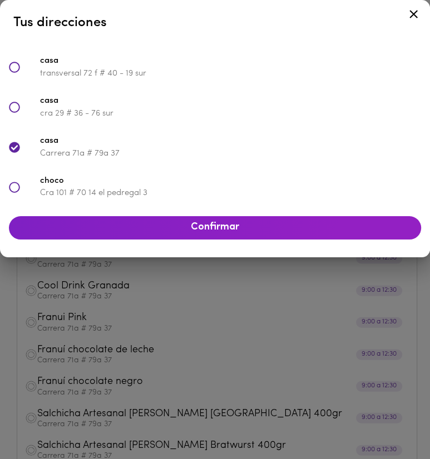
click at [205, 189] on p "Cra 101 # 70 14 el pedregal 3" at bounding box center [230, 193] width 381 height 12
click at [233, 230] on span "Confirmar" at bounding box center [215, 228] width 394 height 12
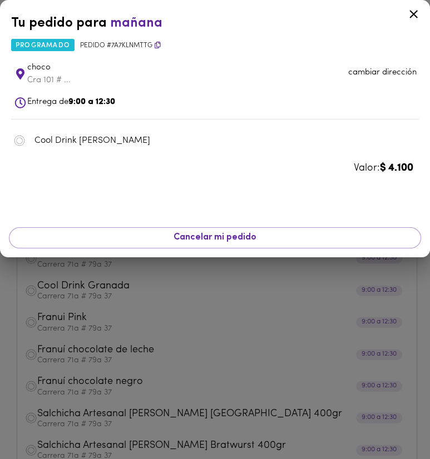
click at [242, 285] on div at bounding box center [215, 229] width 430 height 459
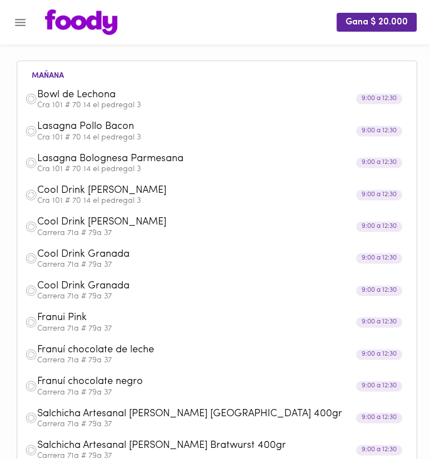
scroll to position [58, 0]
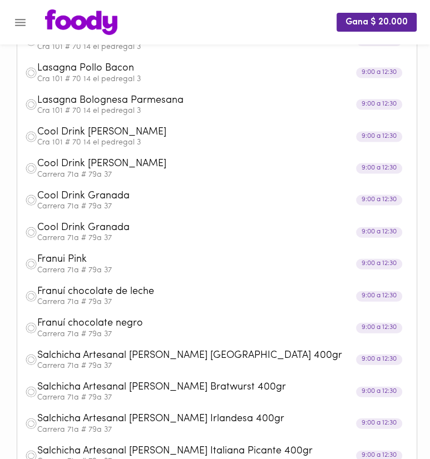
click at [184, 168] on span "Cool Drink [PERSON_NAME]" at bounding box center [203, 164] width 333 height 13
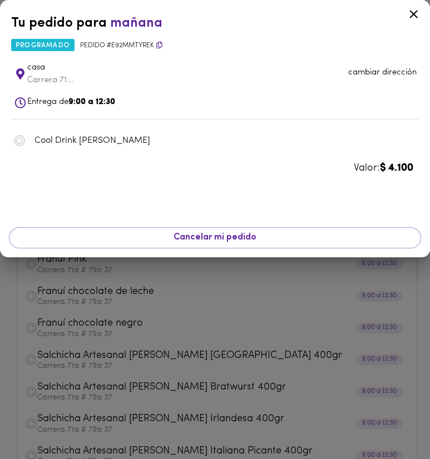
click at [364, 68] on p "cambiar dirección" at bounding box center [382, 73] width 68 height 12
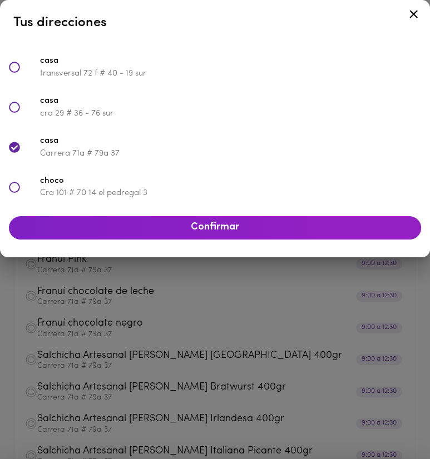
scroll to position [406, 0]
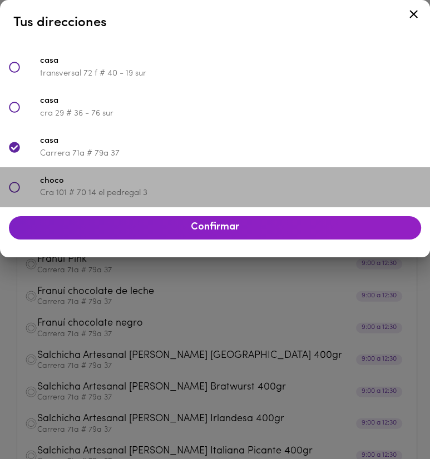
click at [226, 187] on span "choco" at bounding box center [230, 181] width 381 height 13
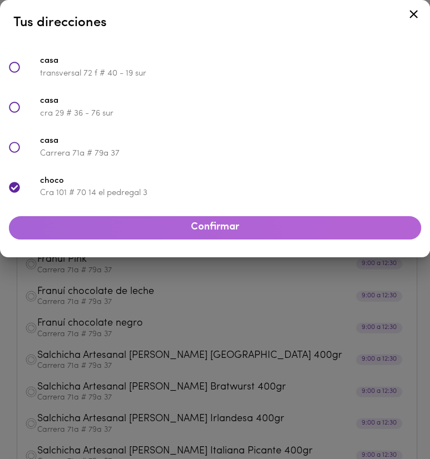
click at [229, 220] on button "Confirmar" at bounding box center [215, 227] width 412 height 23
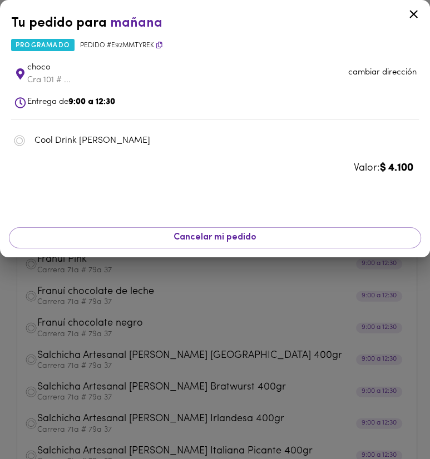
click at [259, 300] on div at bounding box center [215, 229] width 430 height 459
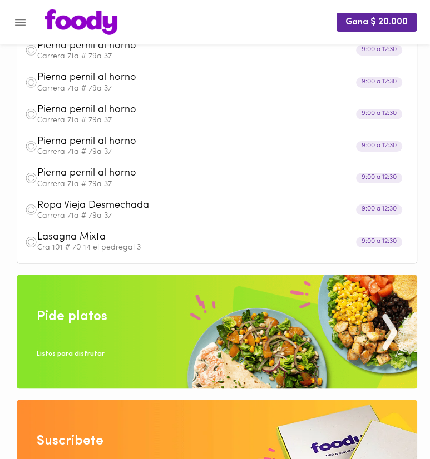
scroll to position [822, 0]
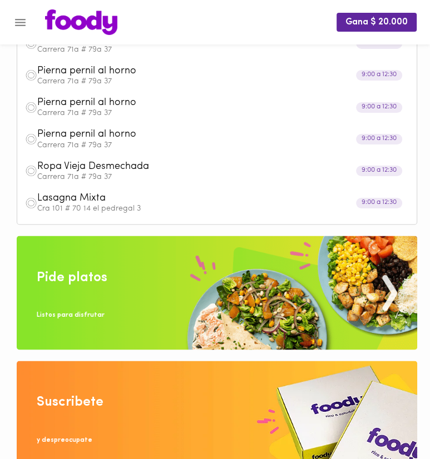
click at [154, 211] on p "Cra 101 # 70 14 el pedregal 3" at bounding box center [223, 209] width 372 height 8
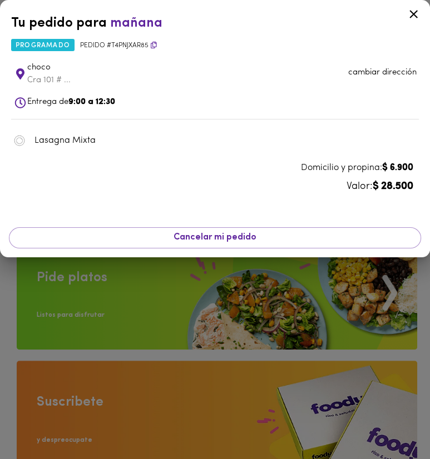
click at [370, 81] on li "choco Cra 101 # ... cambiar dirección" at bounding box center [215, 74] width 408 height 36
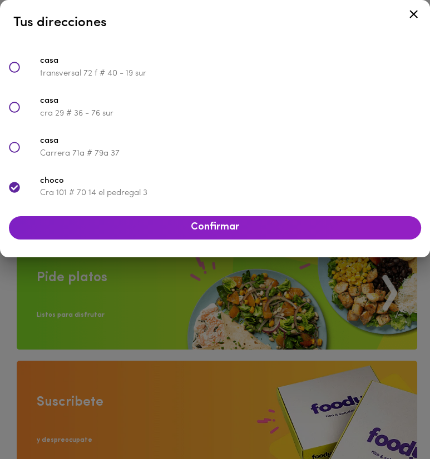
scroll to position [406, 0]
click at [197, 226] on span "Confirmar" at bounding box center [215, 228] width 394 height 12
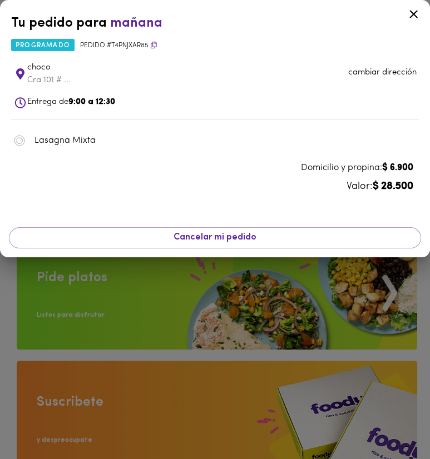
click at [166, 315] on div at bounding box center [215, 229] width 430 height 459
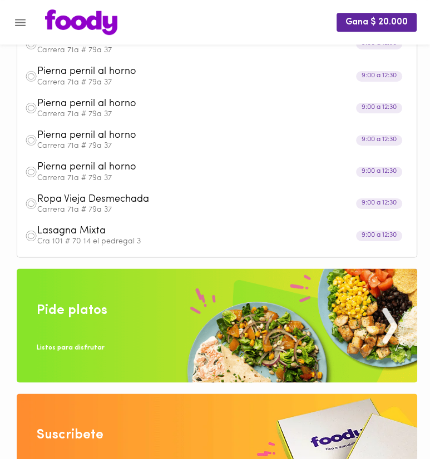
scroll to position [763, 0]
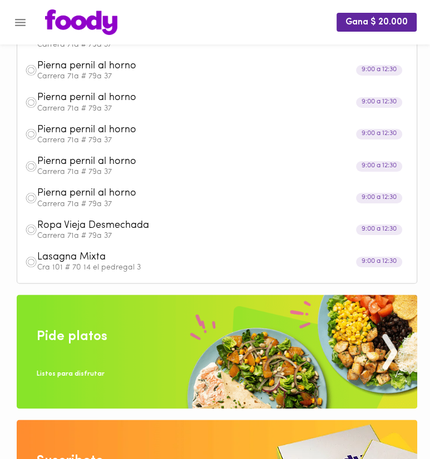
click at [137, 221] on span "Ropa Vieja Desmechada" at bounding box center [203, 226] width 333 height 13
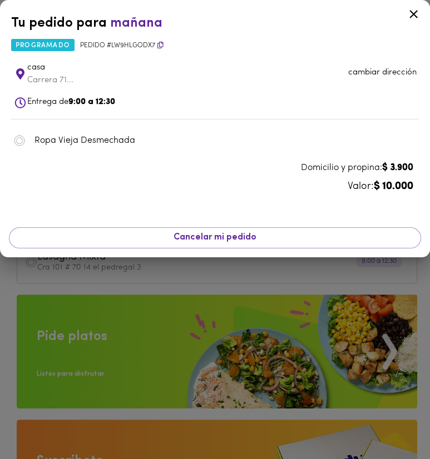
click at [385, 79] on li "casa Carrera 71... cambiar dirección" at bounding box center [215, 74] width 408 height 36
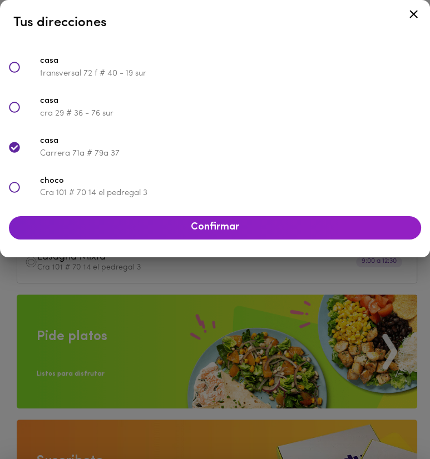
scroll to position [406, 0]
click at [224, 180] on span "choco" at bounding box center [230, 181] width 381 height 13
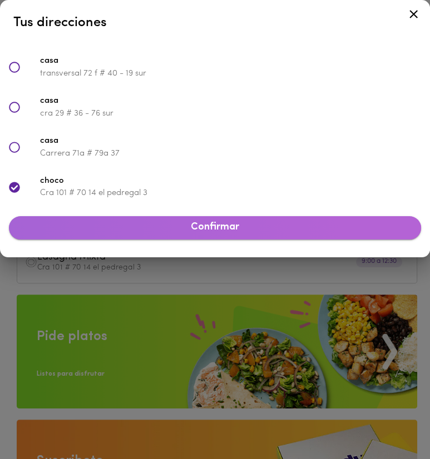
click at [215, 227] on span "Confirmar" at bounding box center [215, 228] width 394 height 12
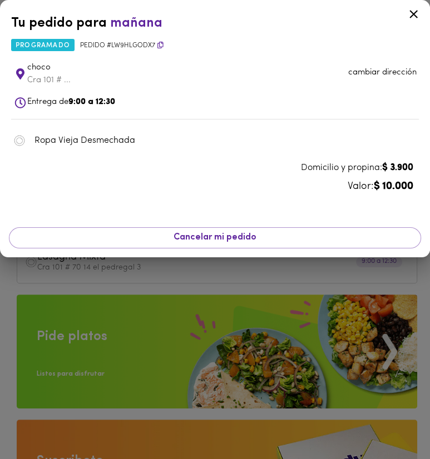
click at [189, 298] on div at bounding box center [215, 229] width 430 height 459
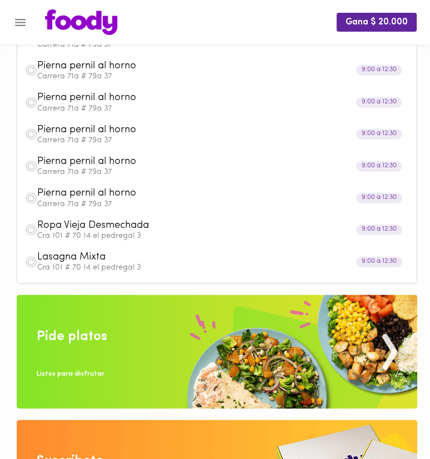
click at [152, 191] on span "Pierna pernil al horno" at bounding box center [203, 193] width 333 height 13
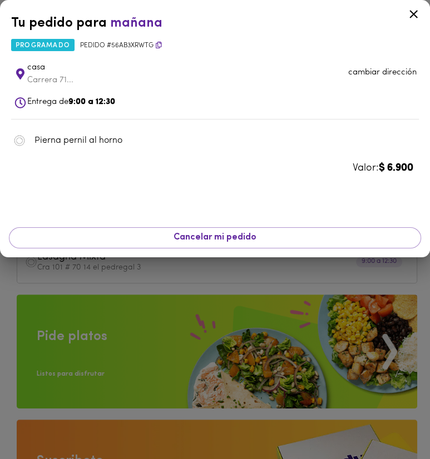
click at [371, 85] on li "casa Carrera 71... cambiar dirección" at bounding box center [215, 74] width 408 height 36
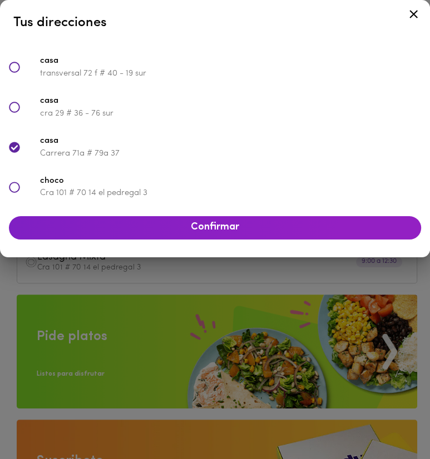
click at [204, 175] on div "choco Cra 101 # 70 14 el pedregal 3" at bounding box center [215, 187] width 430 height 40
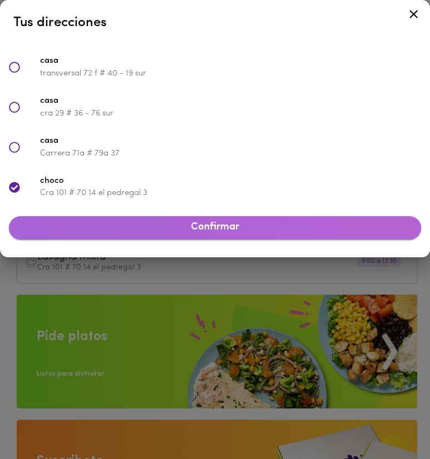
click at [221, 226] on span "Confirmar" at bounding box center [215, 228] width 394 height 12
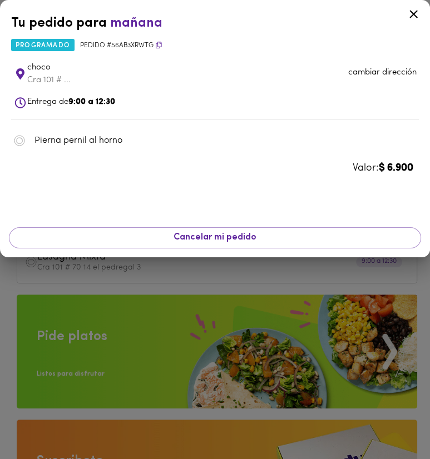
click at [221, 288] on div at bounding box center [215, 229] width 430 height 459
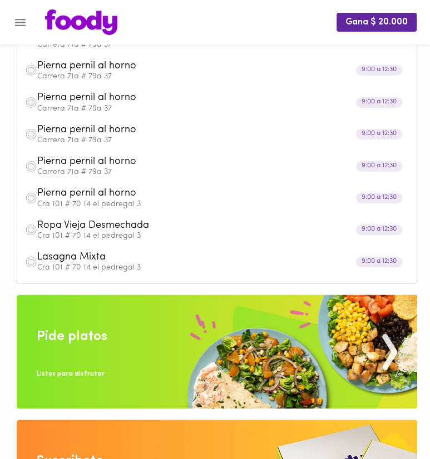
click at [199, 152] on div "[PERSON_NAME] al horno Carrera 71a # 79a 37" at bounding box center [217, 166] width 388 height 32
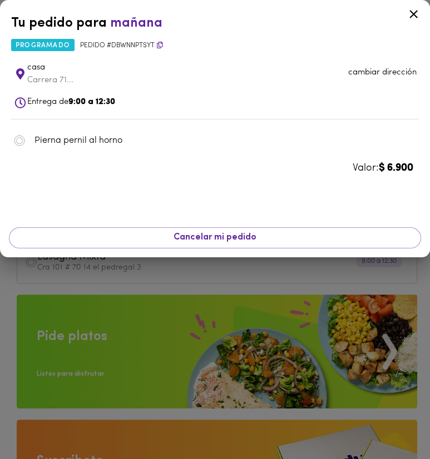
click at [391, 82] on li "casa Carrera 71... cambiar dirección" at bounding box center [215, 74] width 408 height 36
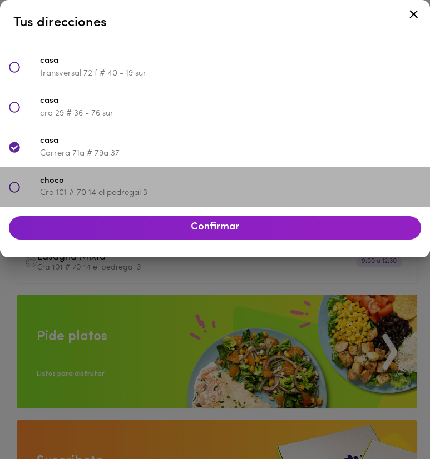
drag, startPoint x: 226, startPoint y: 181, endPoint x: 225, endPoint y: 191, distance: 9.5
click at [227, 181] on span "choco" at bounding box center [230, 181] width 381 height 13
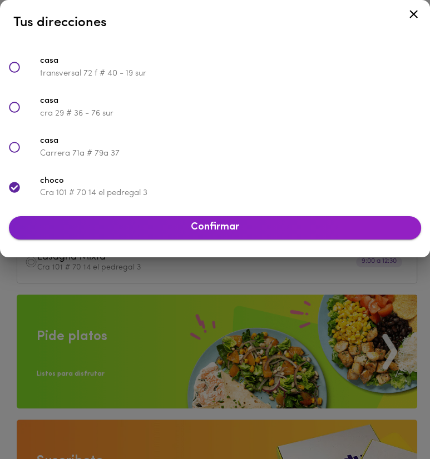
click at [226, 236] on button "Confirmar" at bounding box center [215, 227] width 412 height 23
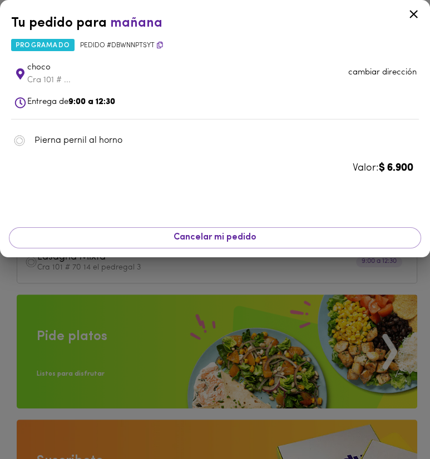
click at [197, 280] on div at bounding box center [215, 229] width 430 height 459
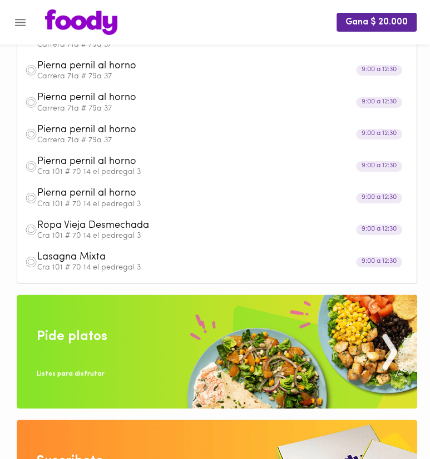
click at [156, 129] on span "Pierna pernil al horno" at bounding box center [203, 130] width 333 height 13
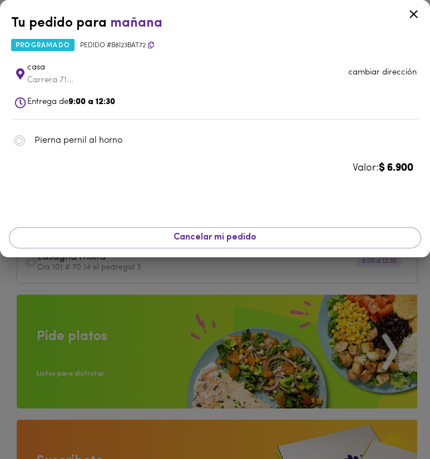
click at [365, 77] on p "cambiar dirección" at bounding box center [382, 73] width 68 height 12
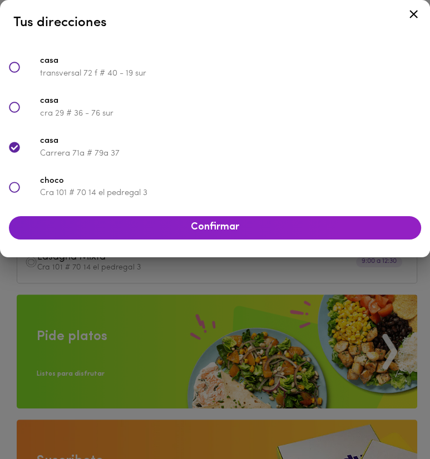
click at [176, 181] on span "choco" at bounding box center [230, 181] width 381 height 13
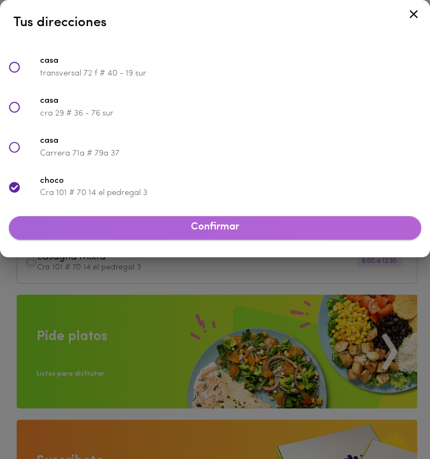
click at [201, 227] on span "Confirmar" at bounding box center [215, 228] width 394 height 12
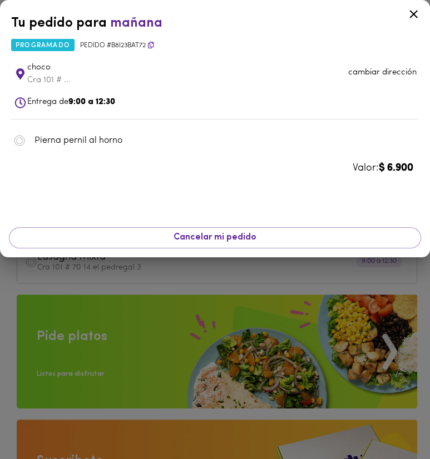
click at [217, 285] on div at bounding box center [215, 229] width 430 height 459
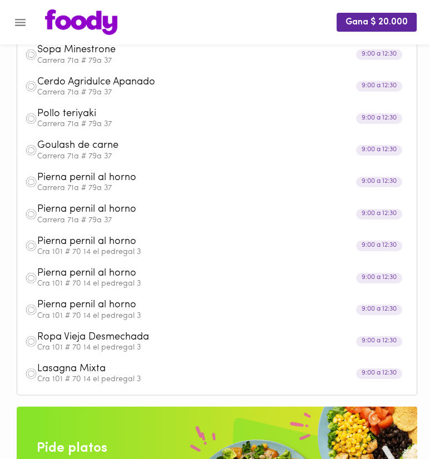
scroll to position [646, 0]
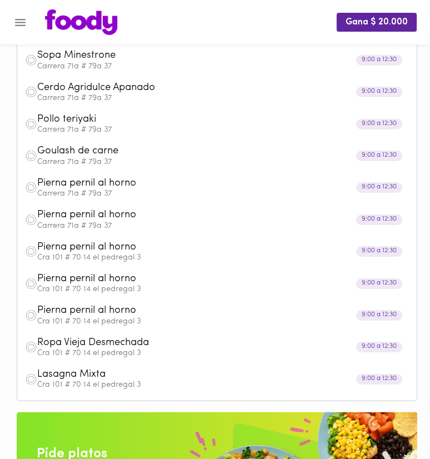
click at [172, 214] on span "Pierna pernil al horno" at bounding box center [203, 215] width 333 height 13
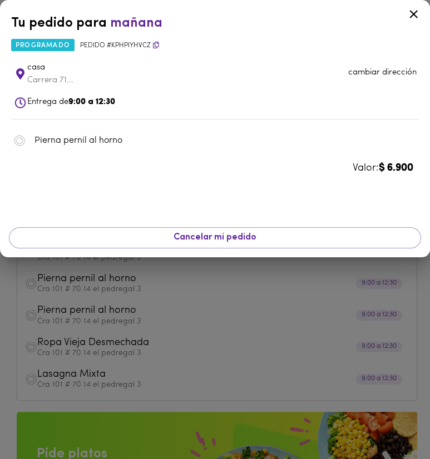
click at [363, 72] on p "cambiar dirección" at bounding box center [382, 73] width 68 height 12
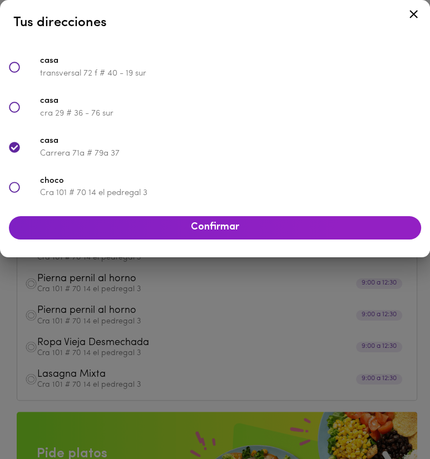
scroll to position [406, 0]
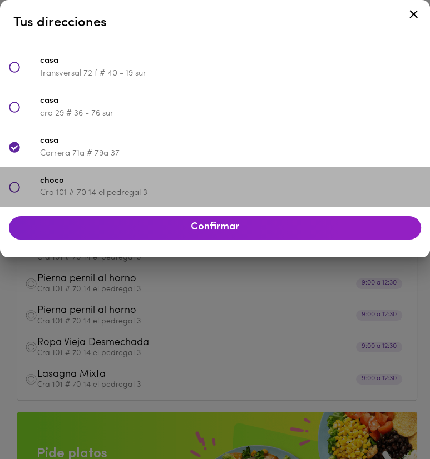
click at [252, 180] on span "choco" at bounding box center [230, 181] width 381 height 13
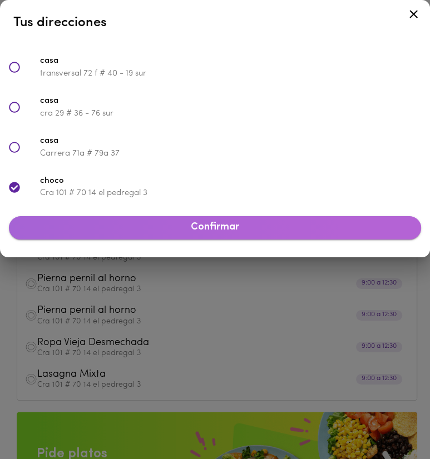
click at [256, 218] on button "Confirmar" at bounding box center [215, 227] width 412 height 23
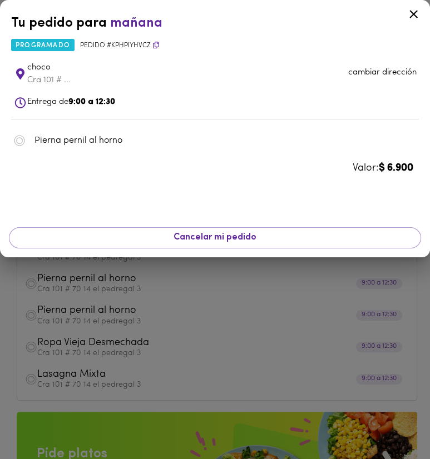
click at [285, 298] on div at bounding box center [215, 229] width 430 height 459
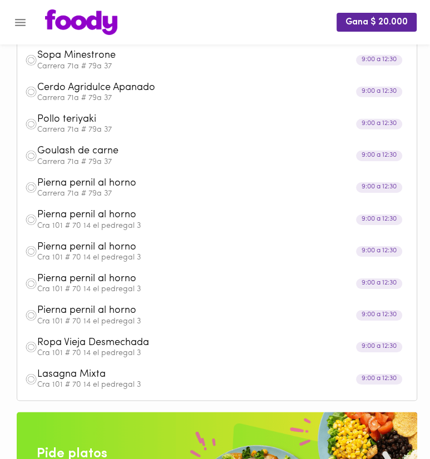
click at [156, 179] on span "Pierna pernil al horno" at bounding box center [203, 183] width 333 height 13
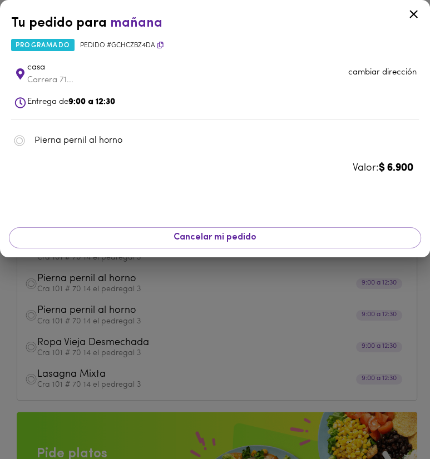
click at [374, 78] on p "cambiar dirección" at bounding box center [382, 73] width 68 height 12
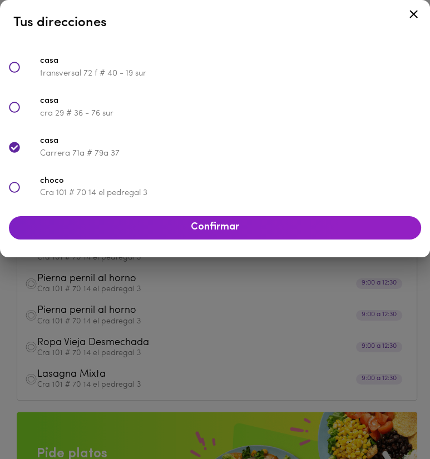
click at [207, 189] on p "Cra 101 # 70 14 el pedregal 3" at bounding box center [230, 193] width 381 height 12
click at [216, 229] on span "Confirmar" at bounding box center [215, 228] width 394 height 12
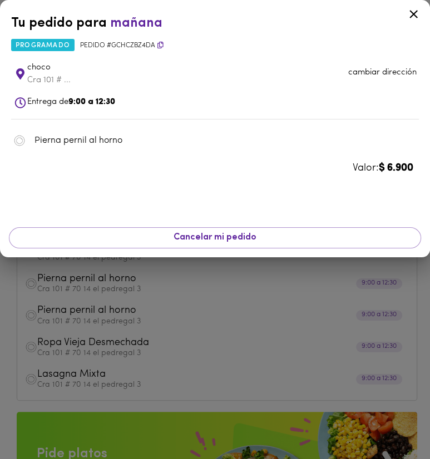
click at [195, 303] on div at bounding box center [215, 229] width 430 height 459
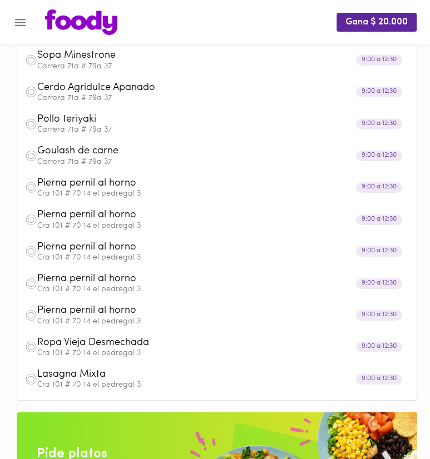
click at [153, 149] on span "Goulash de carne" at bounding box center [203, 151] width 333 height 13
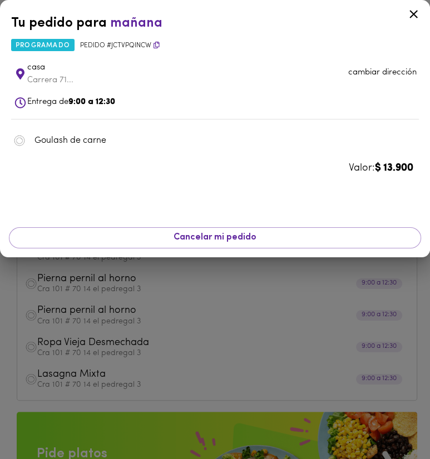
click at [389, 72] on p "cambiar dirección" at bounding box center [382, 73] width 68 height 12
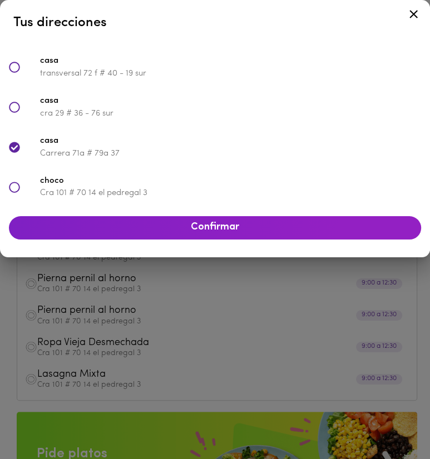
drag, startPoint x: 221, startPoint y: 181, endPoint x: 224, endPoint y: 190, distance: 9.2
click at [221, 181] on span "choco" at bounding box center [230, 181] width 381 height 13
click at [230, 224] on span "Confirmar" at bounding box center [215, 228] width 394 height 12
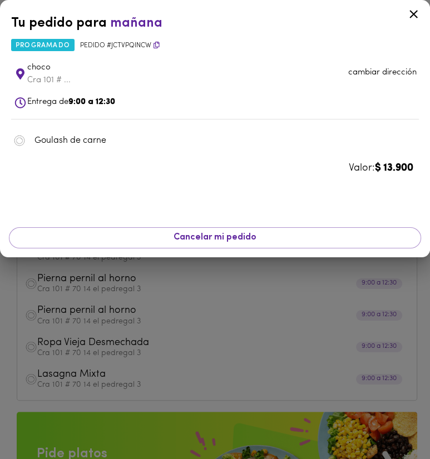
click at [221, 290] on div at bounding box center [215, 229] width 430 height 459
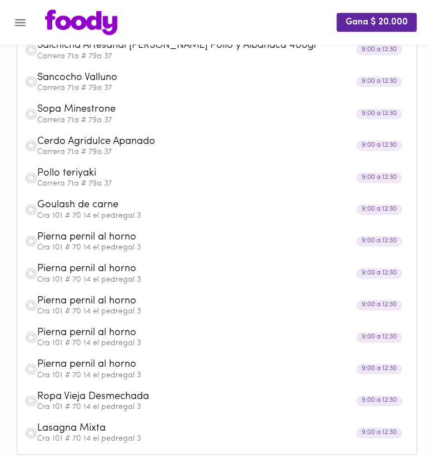
scroll to position [587, 0]
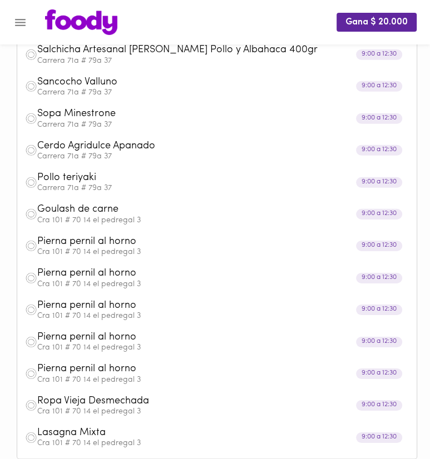
click at [145, 177] on span "Pollo teriyaki" at bounding box center [203, 178] width 333 height 13
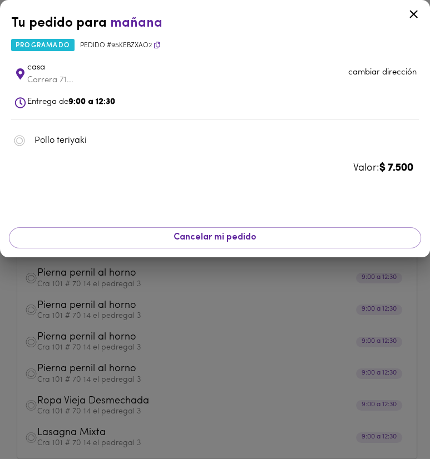
click at [401, 74] on p "cambiar dirección" at bounding box center [382, 73] width 68 height 12
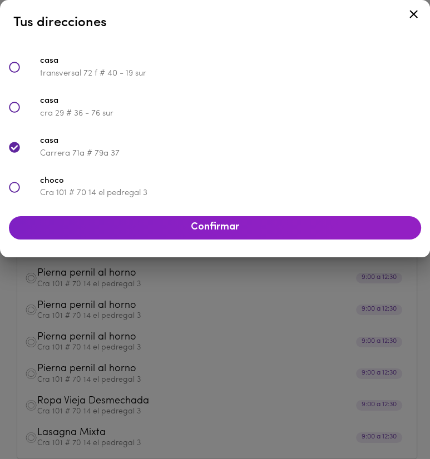
scroll to position [406, 0]
click at [239, 188] on p "Cra 101 # 70 14 el pedregal 3" at bounding box center [230, 193] width 381 height 12
click at [252, 230] on span "Confirmar" at bounding box center [215, 228] width 394 height 12
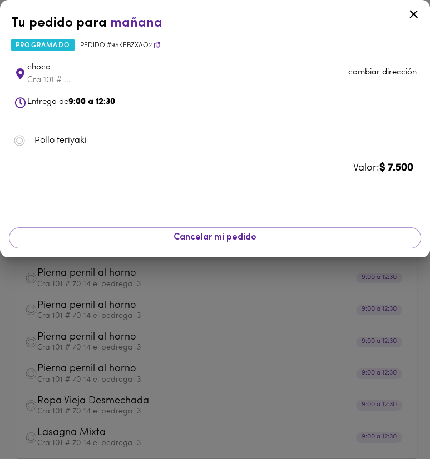
click at [268, 290] on div at bounding box center [215, 229] width 430 height 459
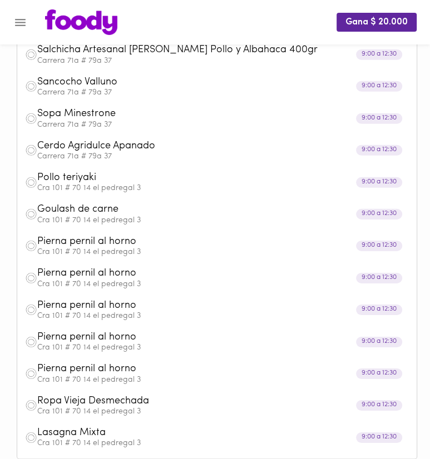
click at [195, 147] on span "Cerdo Agridulce Apanado" at bounding box center [203, 146] width 333 height 13
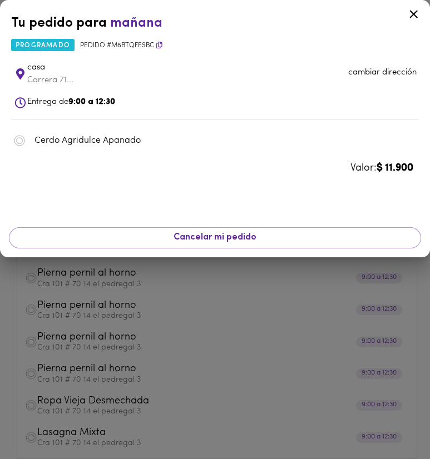
click at [373, 79] on li "casa Carrera 71... cambiar dirección" at bounding box center [215, 74] width 408 height 36
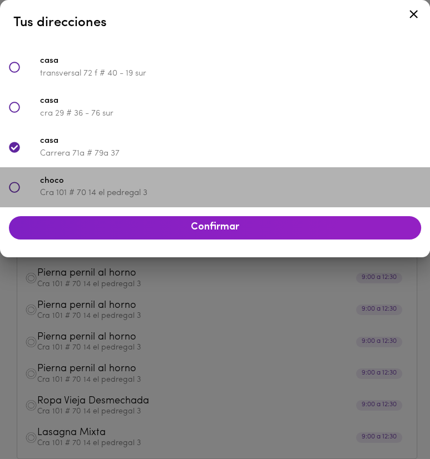
click at [225, 182] on span "choco" at bounding box center [230, 181] width 381 height 13
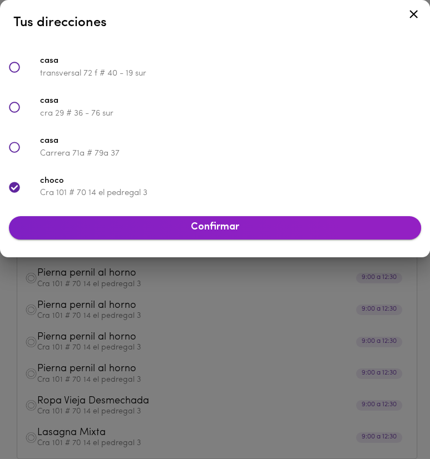
click at [240, 223] on span "Confirmar" at bounding box center [215, 228] width 394 height 12
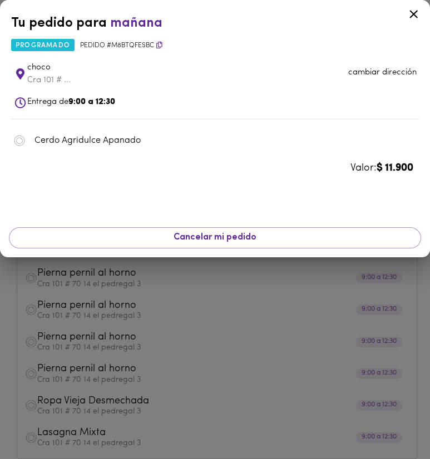
click at [276, 279] on div at bounding box center [215, 229] width 430 height 459
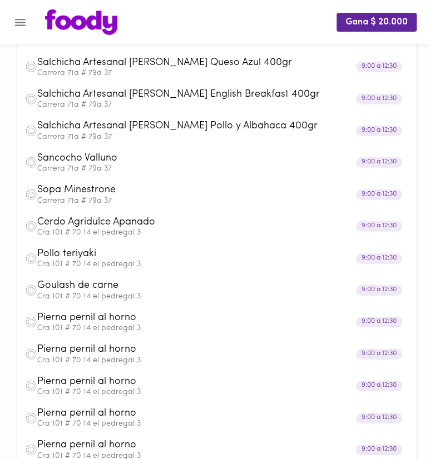
scroll to position [469, 0]
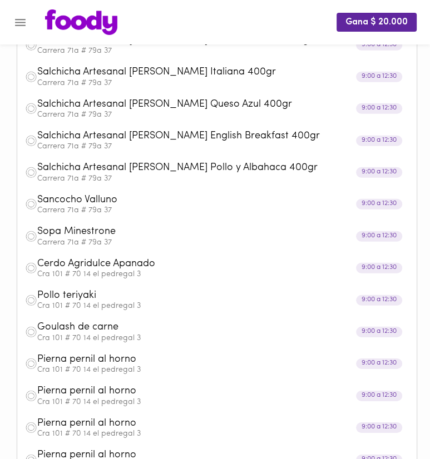
click at [194, 227] on span "Sopa Minestrone" at bounding box center [203, 232] width 333 height 13
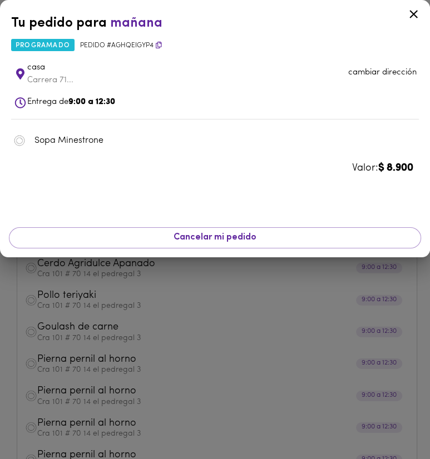
click at [377, 59] on li "casa Carrera 71... cambiar dirección" at bounding box center [215, 74] width 408 height 36
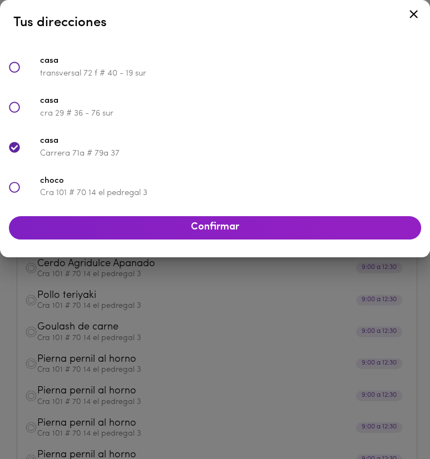
scroll to position [406, 0]
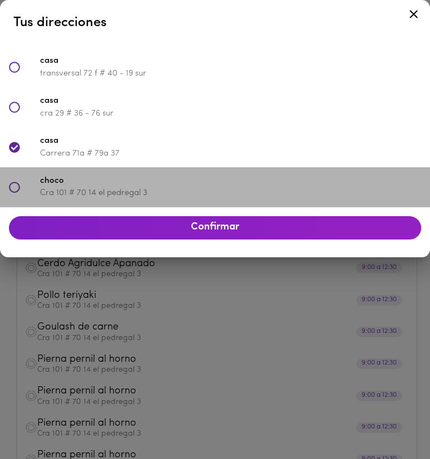
click at [192, 184] on span "choco" at bounding box center [230, 181] width 381 height 13
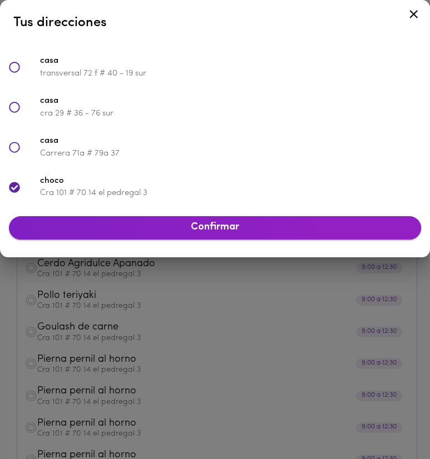
click at [220, 224] on span "Confirmar" at bounding box center [215, 228] width 394 height 12
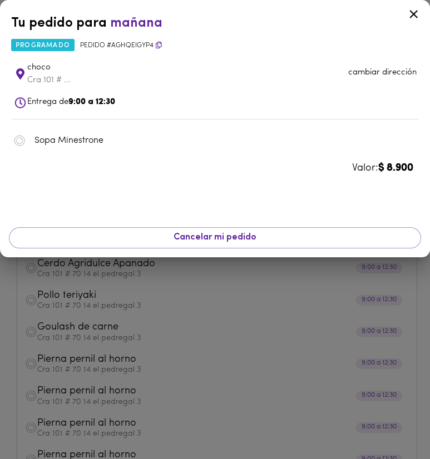
click at [241, 273] on div at bounding box center [215, 229] width 430 height 459
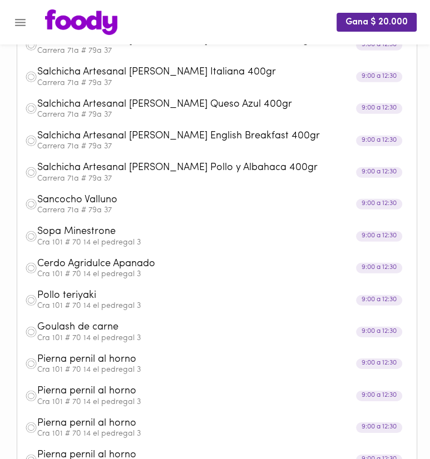
click at [179, 199] on span "Sancocho Valluno" at bounding box center [203, 200] width 333 height 13
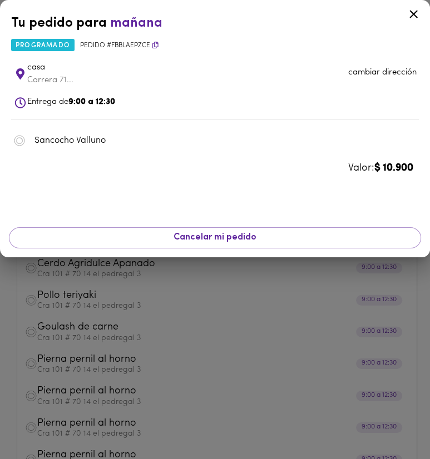
click at [375, 78] on p "cambiar dirección" at bounding box center [382, 73] width 68 height 12
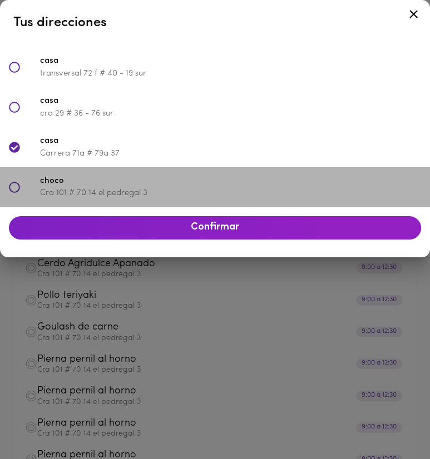
click at [170, 186] on span "choco" at bounding box center [230, 181] width 381 height 13
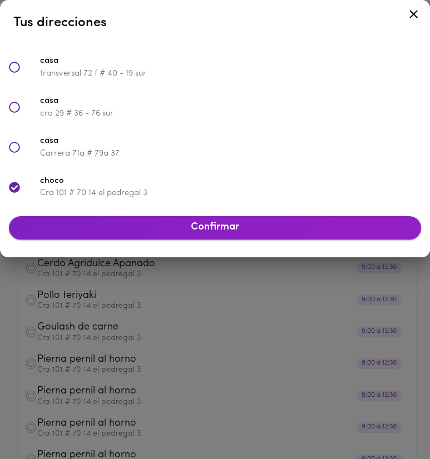
click at [197, 222] on span "Confirmar" at bounding box center [215, 228] width 394 height 12
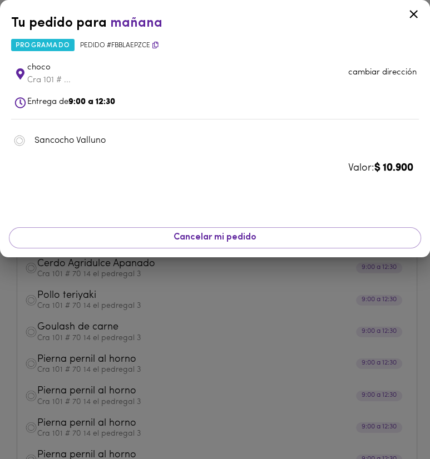
click at [259, 276] on div at bounding box center [215, 229] width 430 height 459
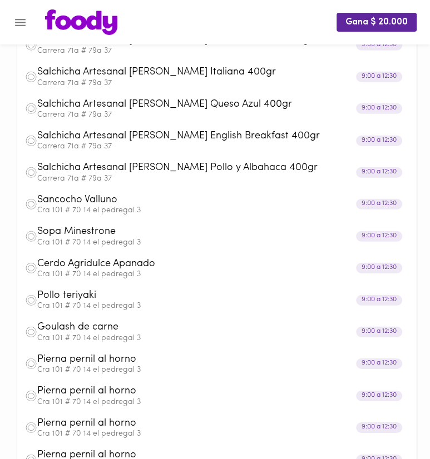
click at [190, 173] on span "Salchicha Artesanal [PERSON_NAME] Pollo y Albahaca 400gr" at bounding box center [203, 168] width 333 height 13
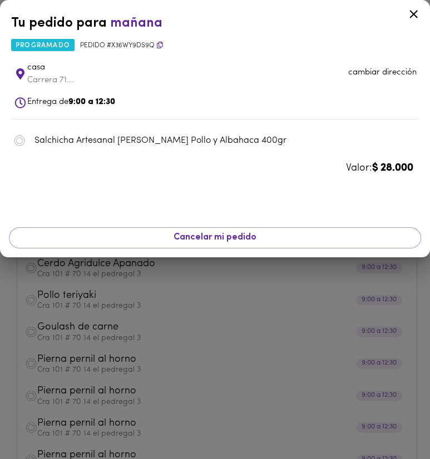
click at [370, 66] on li "casa Carrera 71... cambiar dirección" at bounding box center [215, 74] width 408 height 36
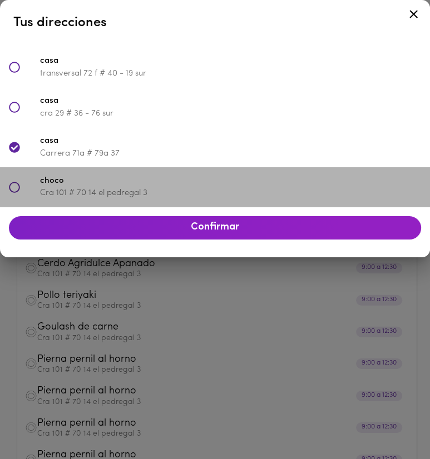
click at [201, 190] on p "Cra 101 # 70 14 el pedregal 3" at bounding box center [230, 193] width 381 height 12
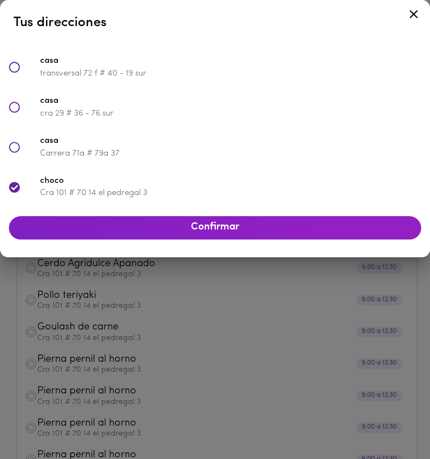
click at [208, 214] on div "Confirmar" at bounding box center [214, 228] width 421 height 32
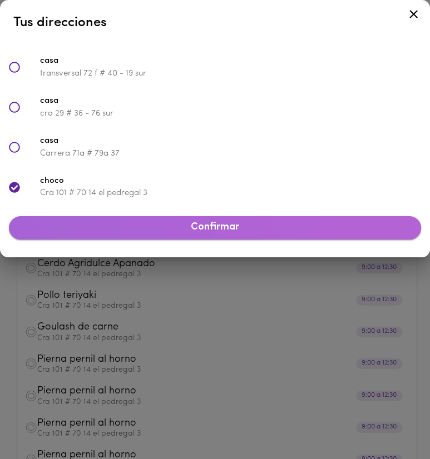
click at [208, 226] on span "Confirmar" at bounding box center [215, 228] width 394 height 12
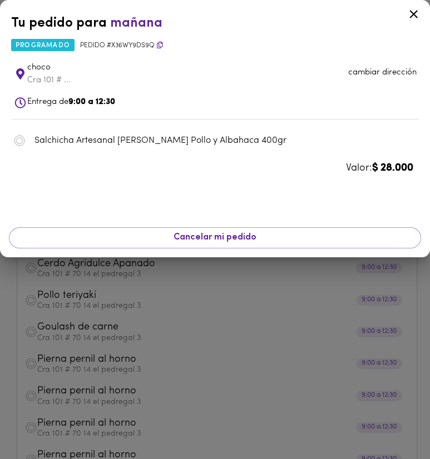
click at [257, 282] on div at bounding box center [215, 229] width 430 height 459
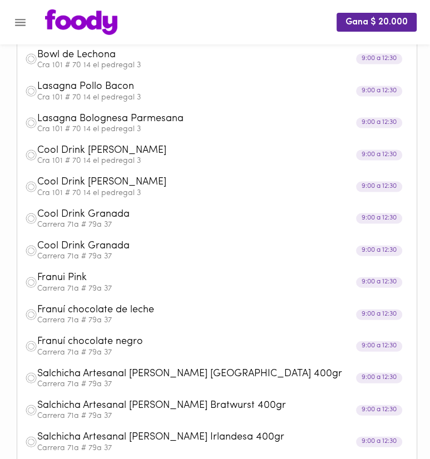
scroll to position [58, 0]
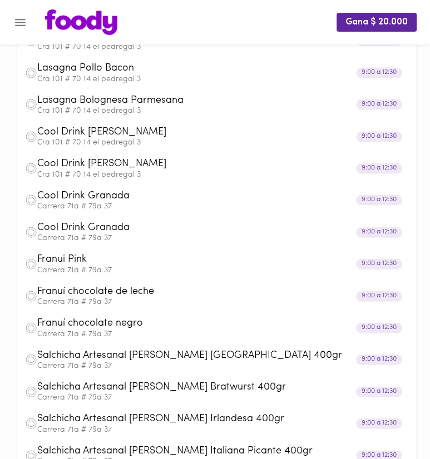
click at [150, 201] on span "Cool Drink Granada" at bounding box center [203, 196] width 333 height 13
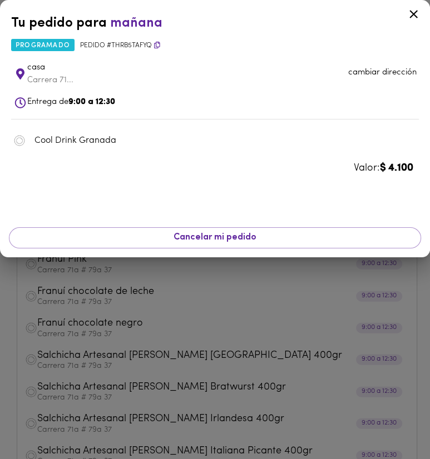
click at [396, 53] on div "Tu pedido para [DATE] programado Pedido # tHrb5tAfYQ casa Carrera 71... cambiar…" at bounding box center [215, 88] width 430 height 176
click at [387, 68] on p "cambiar dirección" at bounding box center [382, 73] width 68 height 12
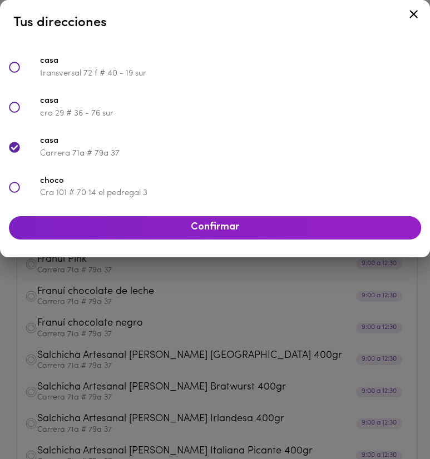
scroll to position [406, 0]
click at [198, 184] on span "choco" at bounding box center [230, 181] width 381 height 13
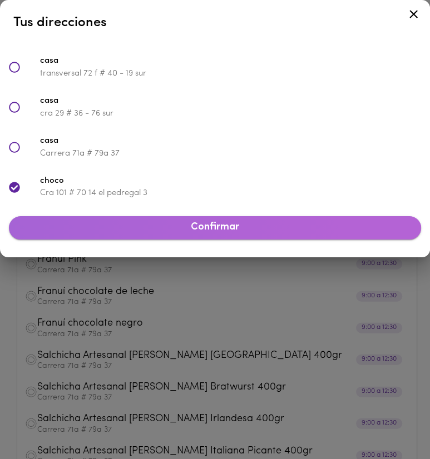
click at [210, 220] on button "Confirmar" at bounding box center [215, 227] width 412 height 23
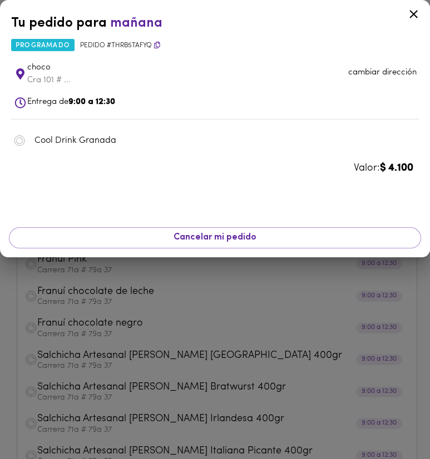
click at [189, 259] on div at bounding box center [215, 229] width 430 height 459
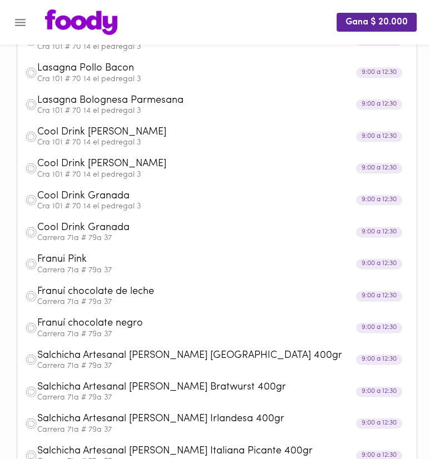
click at [152, 225] on span "Cool Drink Granada" at bounding box center [203, 228] width 333 height 13
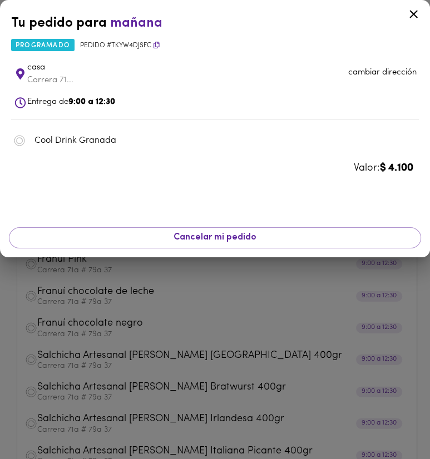
click at [400, 78] on p "cambiar dirección" at bounding box center [382, 73] width 68 height 12
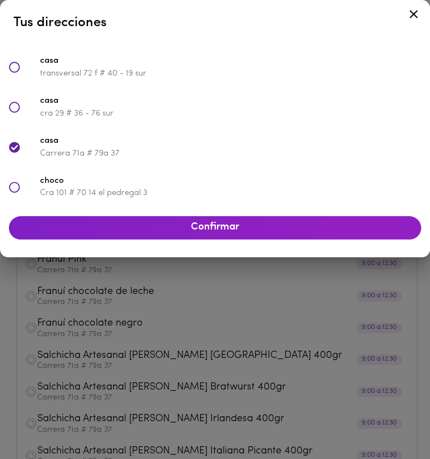
click at [281, 196] on p "Cra 101 # 70 14 el pedregal 3" at bounding box center [230, 193] width 381 height 12
click at [286, 235] on button "Confirmar" at bounding box center [215, 227] width 412 height 23
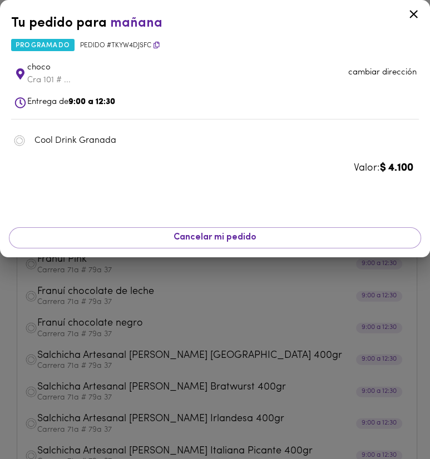
click at [265, 306] on div at bounding box center [215, 229] width 430 height 459
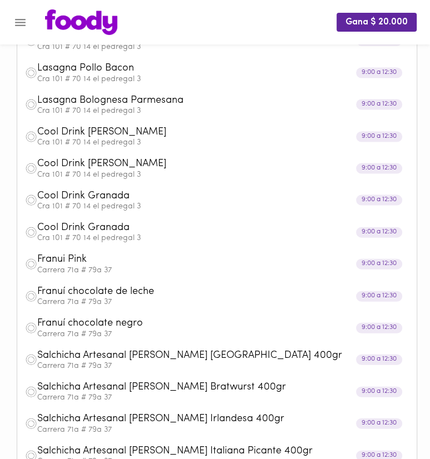
click at [168, 266] on span "Franui Pink" at bounding box center [203, 260] width 333 height 13
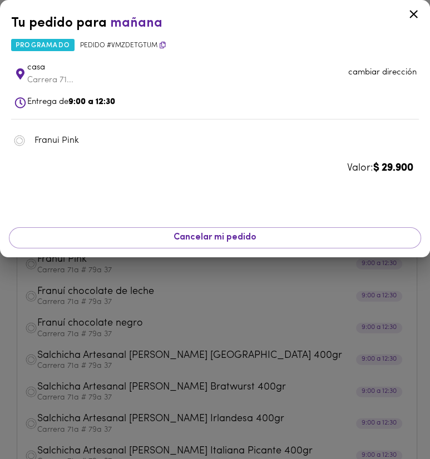
click at [389, 76] on p "cambiar dirección" at bounding box center [382, 73] width 68 height 12
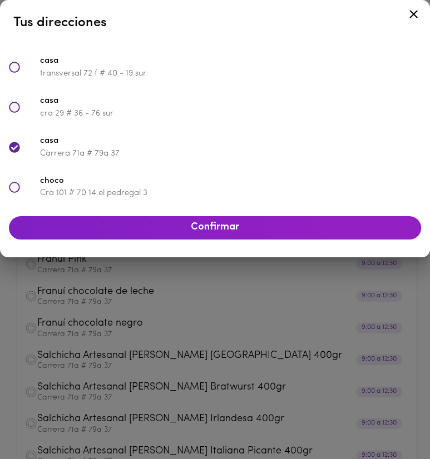
click at [255, 176] on span "choco" at bounding box center [230, 181] width 381 height 13
click at [255, 219] on button "Confirmar" at bounding box center [215, 227] width 412 height 23
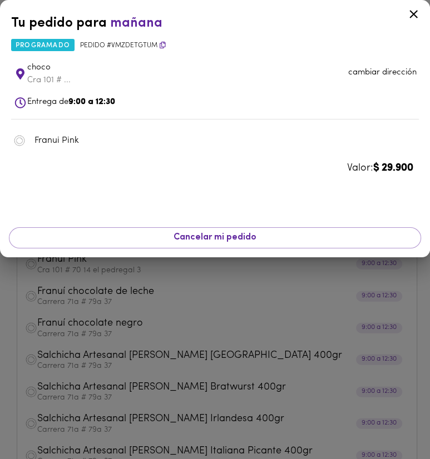
click at [257, 293] on div at bounding box center [215, 229] width 430 height 459
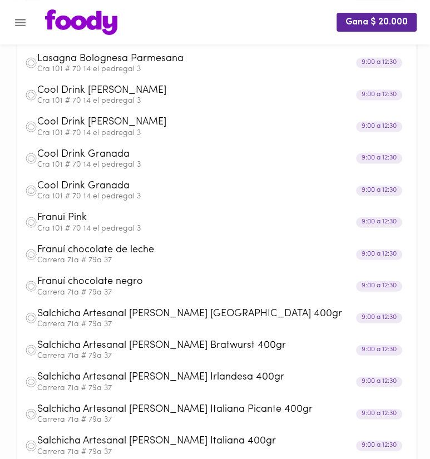
scroll to position [117, 0]
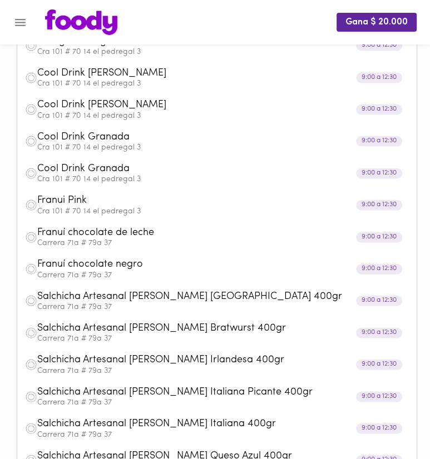
click at [208, 236] on span "Franuí chocolate de leche" at bounding box center [203, 233] width 333 height 13
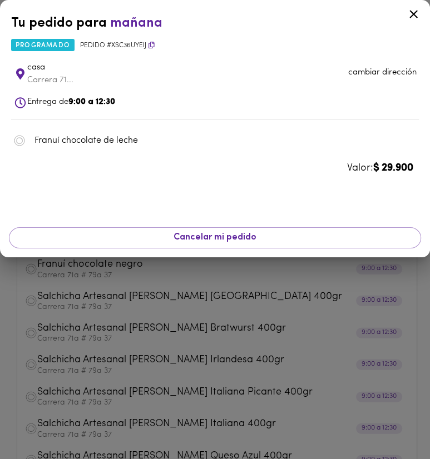
click at [375, 72] on p "cambiar dirección" at bounding box center [382, 73] width 68 height 12
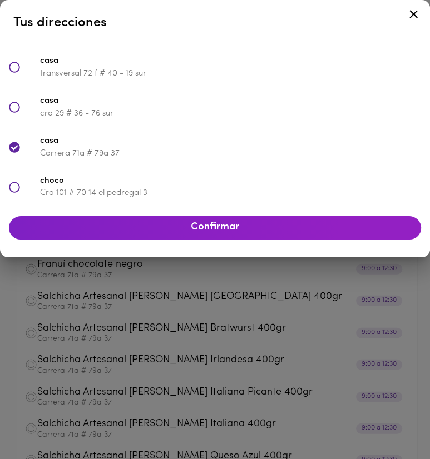
scroll to position [406, 0]
click at [240, 187] on span "choco" at bounding box center [230, 181] width 381 height 13
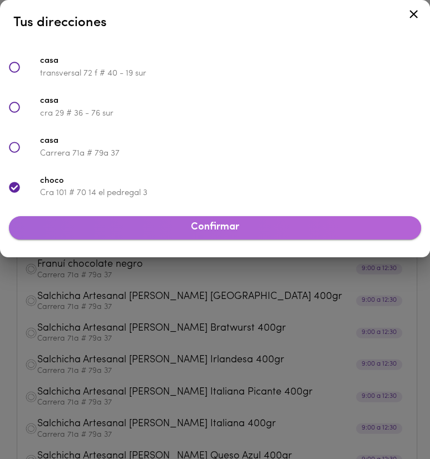
click at [257, 239] on button "Confirmar" at bounding box center [215, 227] width 412 height 23
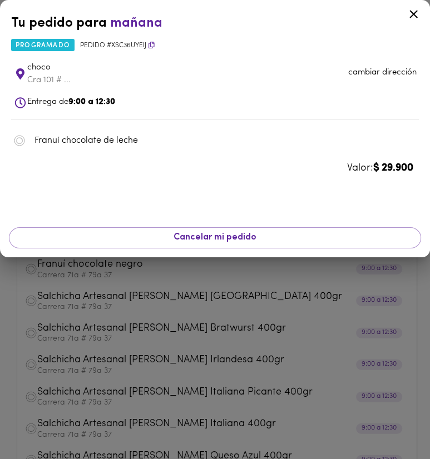
click at [237, 273] on div at bounding box center [215, 229] width 430 height 459
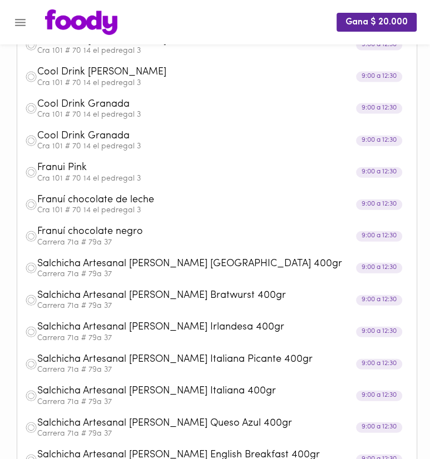
scroll to position [176, 0]
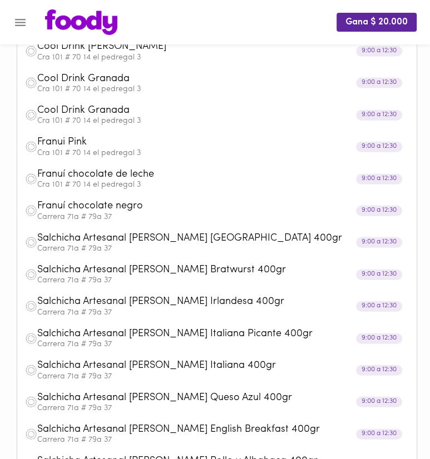
click at [197, 212] on span "Franuí chocolate negro" at bounding box center [203, 206] width 333 height 13
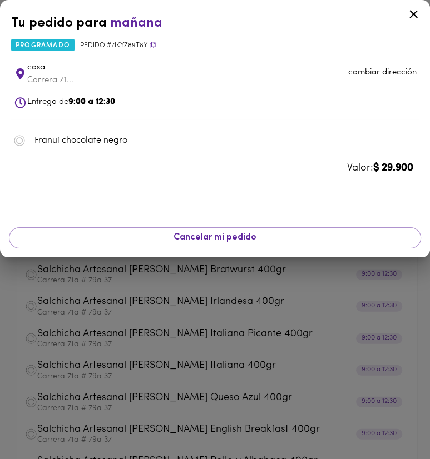
click at [377, 70] on p "cambiar dirección" at bounding box center [382, 73] width 68 height 12
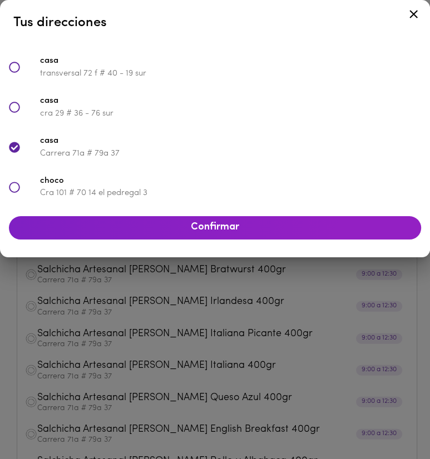
scroll to position [406, 0]
click at [232, 181] on span "choco" at bounding box center [230, 181] width 381 height 13
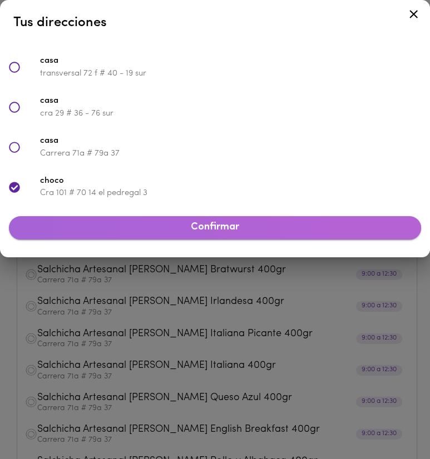
click at [231, 226] on span "Confirmar" at bounding box center [215, 228] width 394 height 12
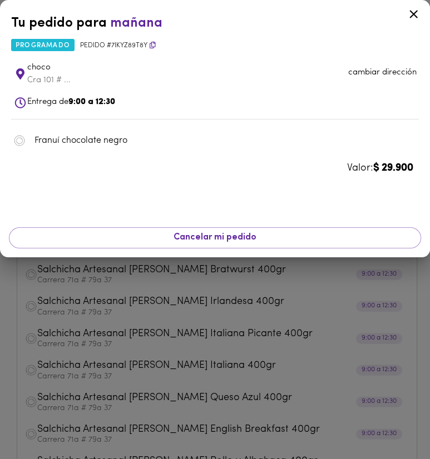
click at [273, 280] on div at bounding box center [215, 229] width 430 height 459
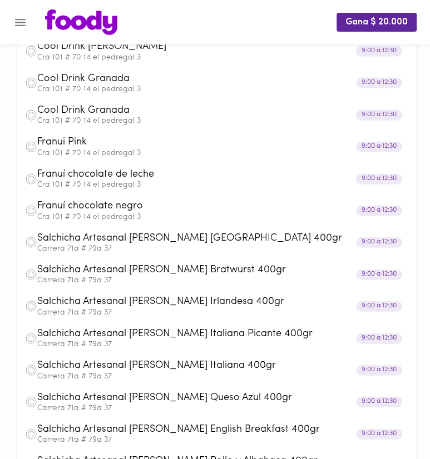
click at [143, 245] on span "Salchicha Artesanal [PERSON_NAME] [GEOGRAPHIC_DATA] 400gr" at bounding box center [203, 238] width 333 height 13
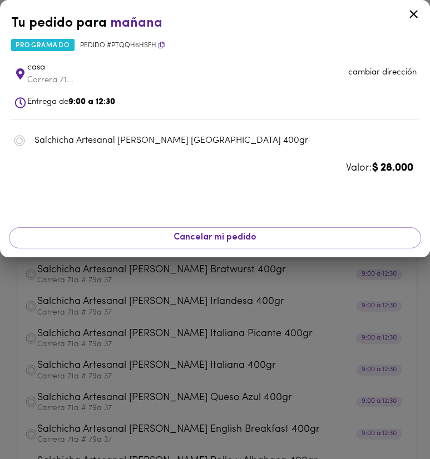
click at [416, 76] on p "cambiar dirección" at bounding box center [382, 73] width 68 height 12
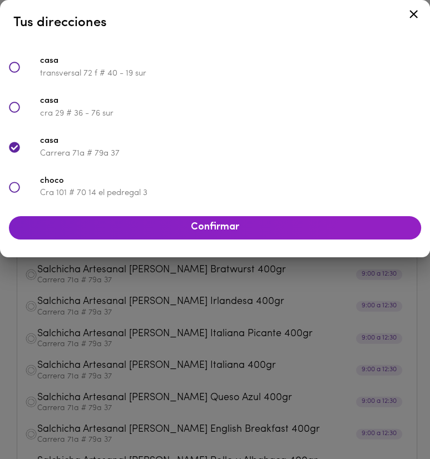
click at [271, 206] on div "choco Cra 101 # 70 14 el pedregal 3" at bounding box center [215, 187] width 430 height 40
click at [269, 228] on span "Confirmar" at bounding box center [215, 228] width 394 height 12
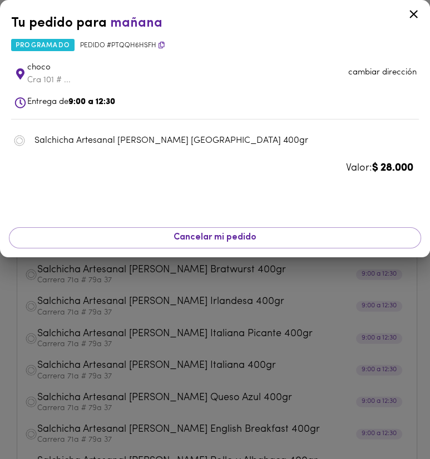
click at [192, 306] on div at bounding box center [215, 229] width 430 height 459
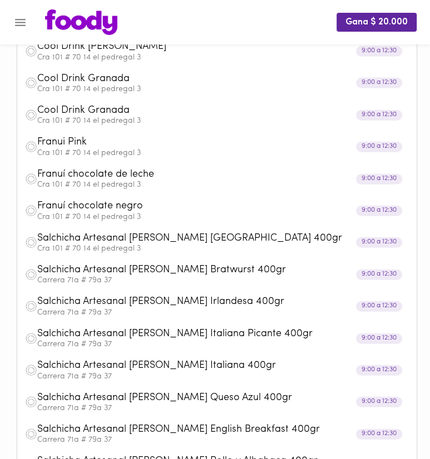
click at [184, 270] on span "Salchicha Artesanal [PERSON_NAME] Bratwurst 400gr" at bounding box center [203, 270] width 333 height 13
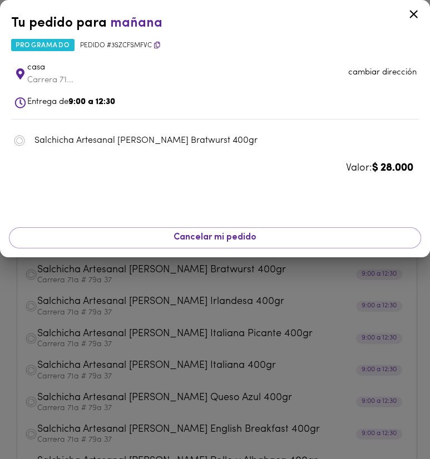
click at [385, 78] on p "cambiar dirección" at bounding box center [382, 73] width 68 height 12
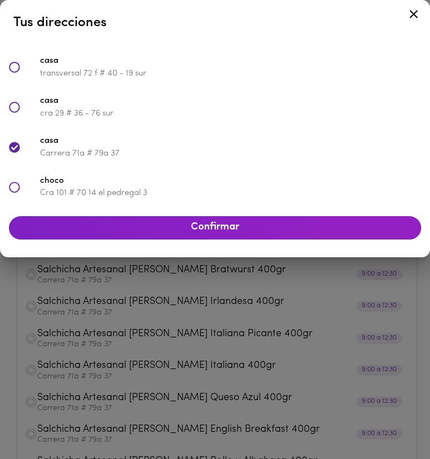
click at [221, 183] on span "choco" at bounding box center [230, 181] width 381 height 13
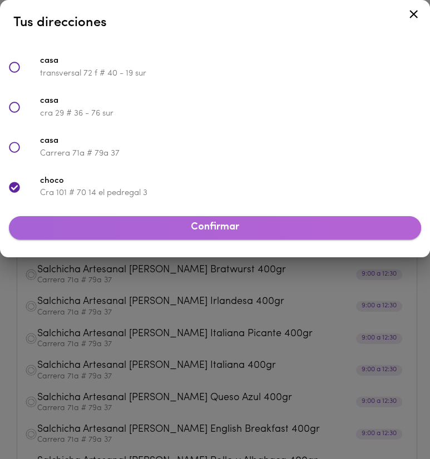
click at [235, 230] on span "Confirmar" at bounding box center [215, 228] width 394 height 12
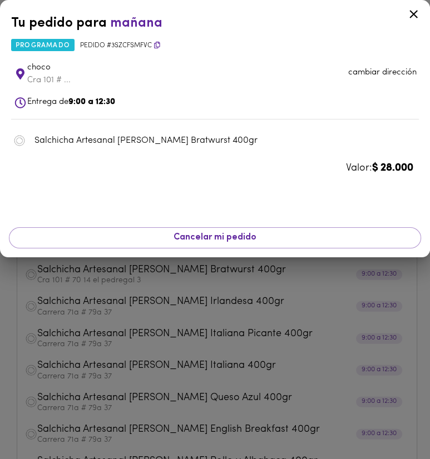
click at [228, 309] on div at bounding box center [215, 229] width 430 height 459
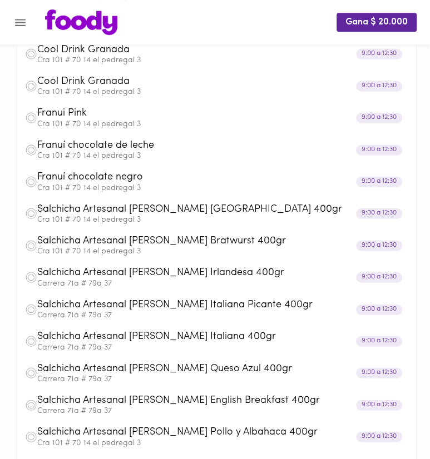
scroll to position [235, 0]
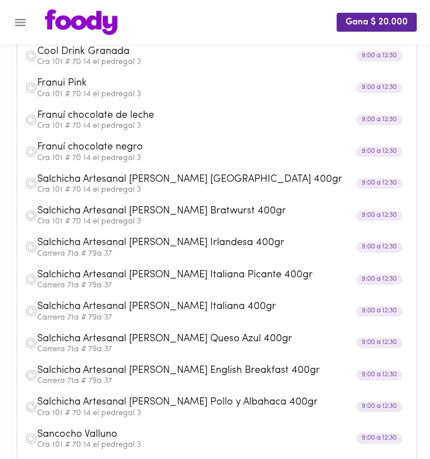
click at [215, 241] on span "Salchicha Artesanal [PERSON_NAME] Irlandesa 400gr" at bounding box center [203, 243] width 333 height 13
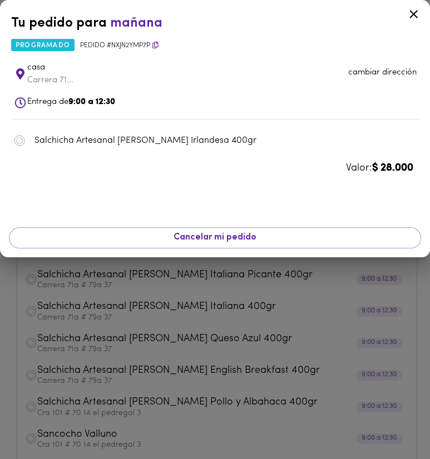
click at [373, 81] on li "casa Carrera 71... cambiar dirección" at bounding box center [215, 74] width 408 height 36
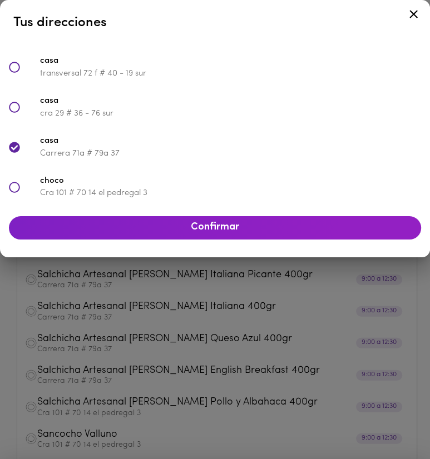
scroll to position [406, 0]
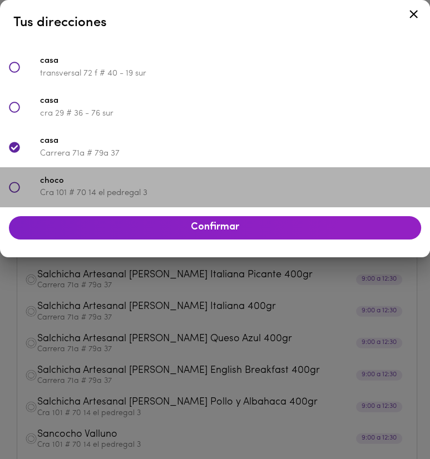
click at [250, 190] on p "Cra 101 # 70 14 el pedregal 3" at bounding box center [230, 193] width 381 height 12
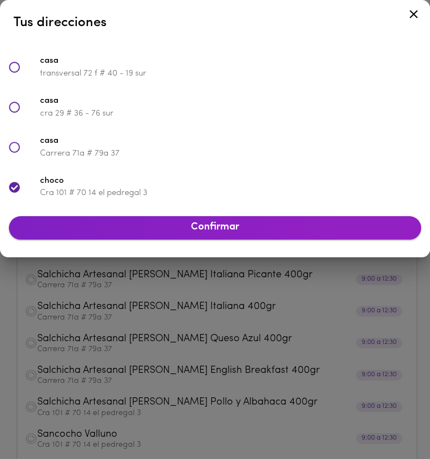
click at [240, 229] on span "Confirmar" at bounding box center [215, 228] width 394 height 12
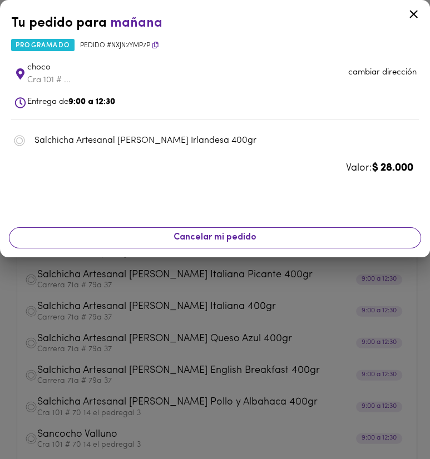
click at [226, 281] on div at bounding box center [215, 229] width 430 height 459
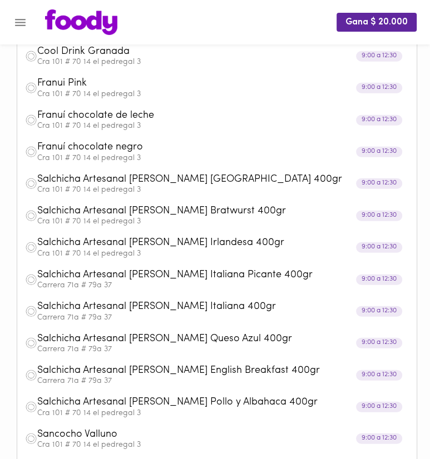
click at [187, 270] on span "Salchicha Artesanal [PERSON_NAME] Italiana Picante 400gr" at bounding box center [203, 275] width 333 height 13
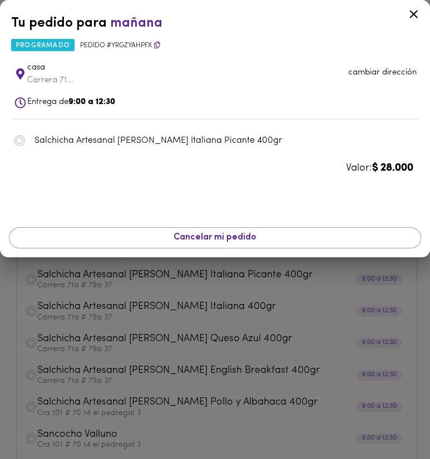
click at [359, 83] on li "casa Carrera 71... cambiar dirección" at bounding box center [215, 74] width 408 height 36
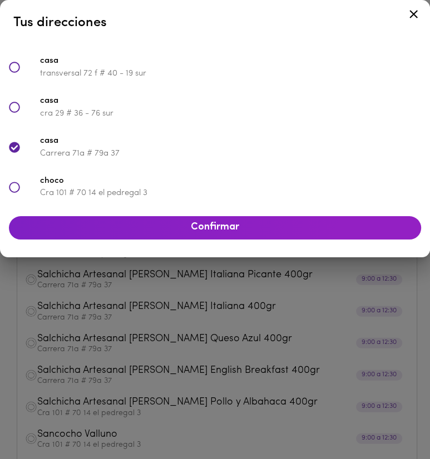
click at [252, 181] on span "choco" at bounding box center [230, 181] width 381 height 13
click at [251, 227] on span "Confirmar" at bounding box center [215, 228] width 394 height 12
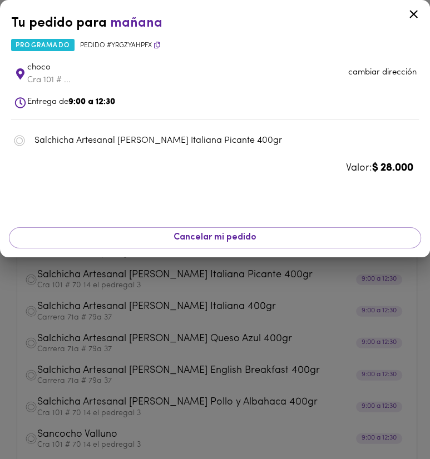
click at [273, 321] on div at bounding box center [215, 229] width 430 height 459
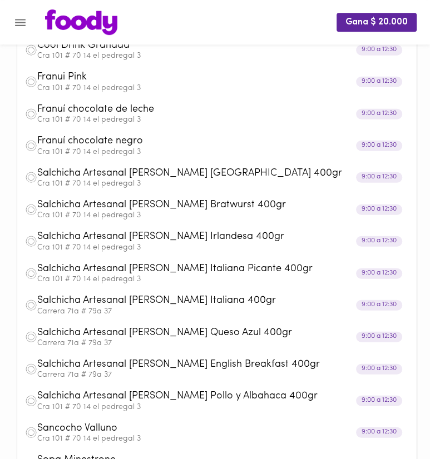
scroll to position [352, 0]
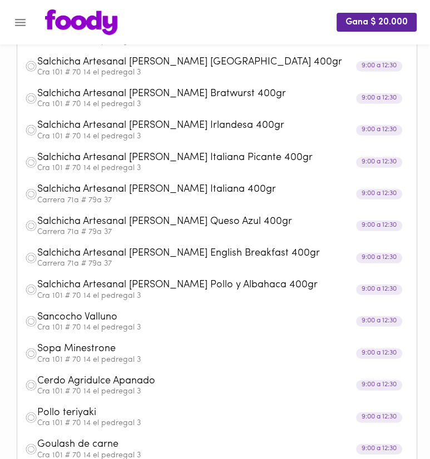
click at [164, 197] on p "Carrera 71a # 79a 37" at bounding box center [223, 201] width 372 height 8
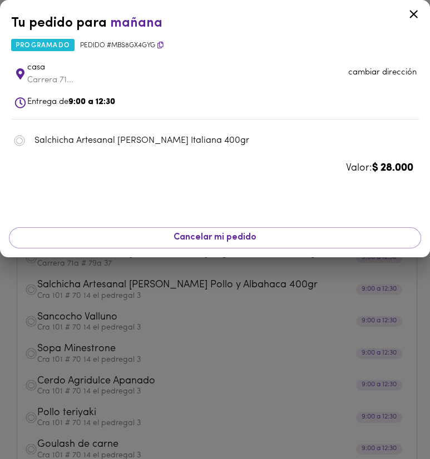
click at [408, 73] on p "cambiar dirección" at bounding box center [382, 73] width 68 height 12
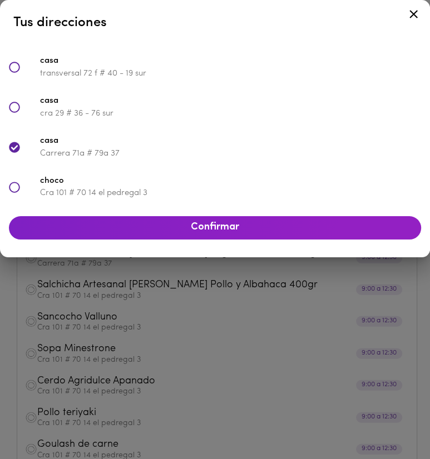
scroll to position [406, 0]
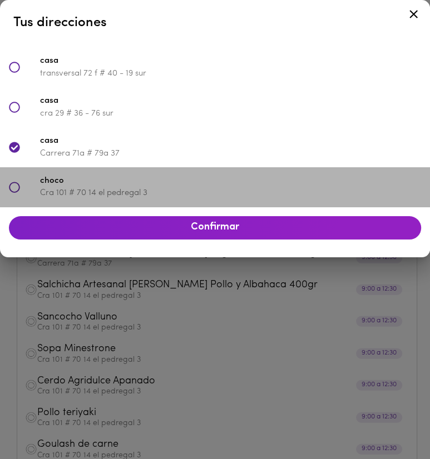
click at [180, 187] on span "choco" at bounding box center [230, 181] width 381 height 13
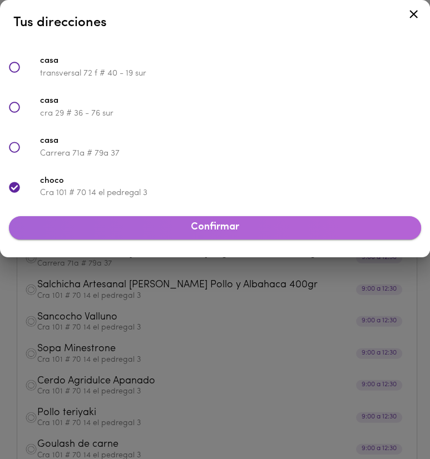
click at [197, 234] on span "Confirmar" at bounding box center [215, 228] width 394 height 12
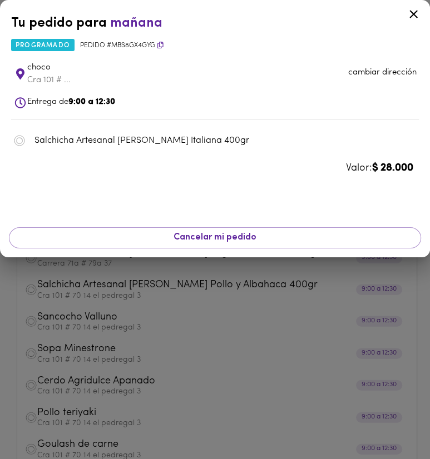
click at [259, 264] on div at bounding box center [215, 229] width 430 height 459
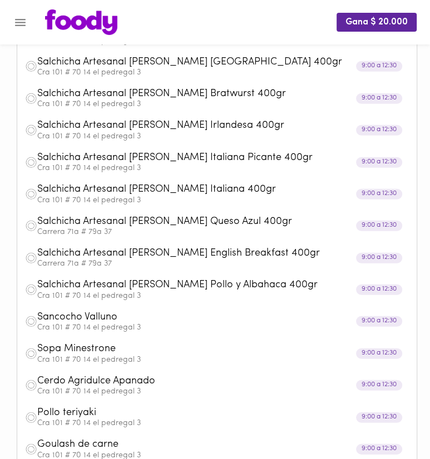
click at [215, 231] on p "Carrera 71a # 79a 37" at bounding box center [223, 233] width 372 height 8
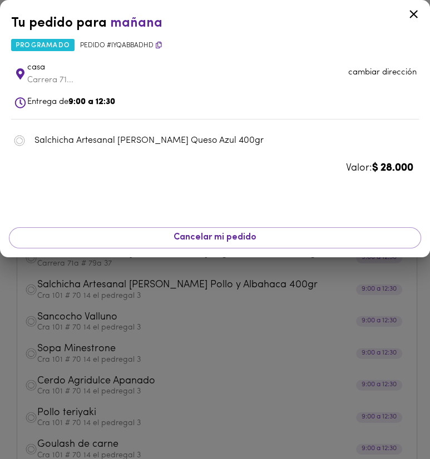
click at [371, 78] on p "cambiar dirección" at bounding box center [382, 73] width 68 height 12
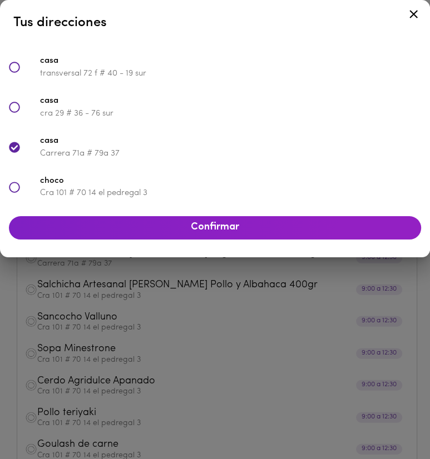
click at [215, 183] on span "choco" at bounding box center [230, 181] width 381 height 13
click at [227, 222] on span "Confirmar" at bounding box center [215, 228] width 394 height 12
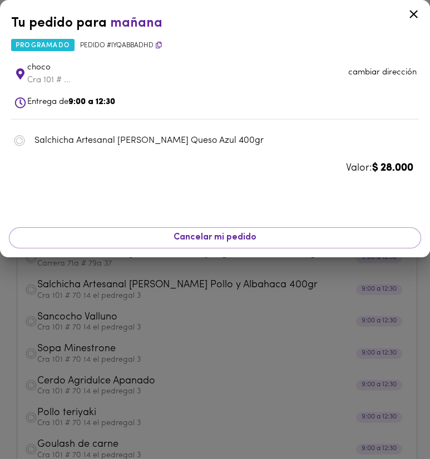
click at [197, 288] on div at bounding box center [215, 229] width 430 height 459
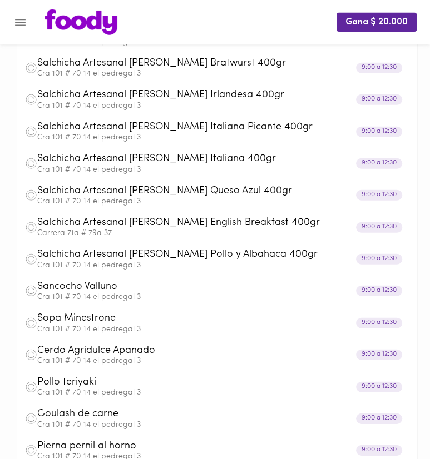
scroll to position [411, 0]
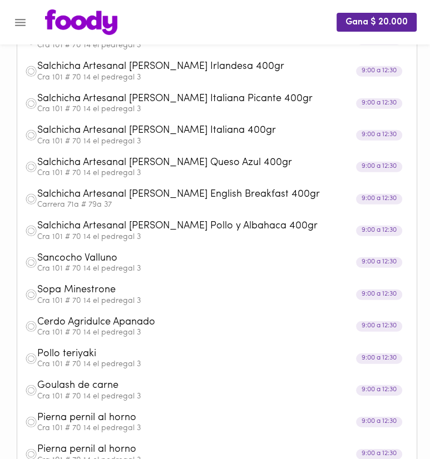
click at [170, 199] on span "Salchicha Artesanal [PERSON_NAME] English Breakfast 400gr" at bounding box center [203, 195] width 333 height 13
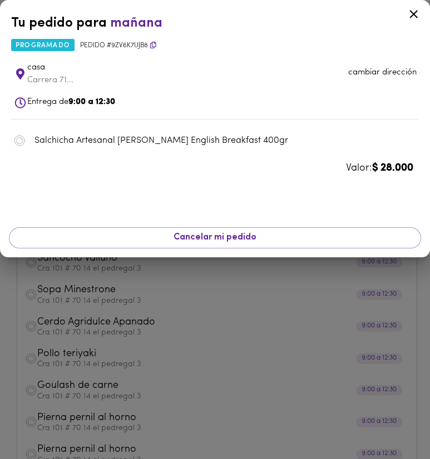
click at [359, 73] on p "cambiar dirección" at bounding box center [382, 73] width 68 height 12
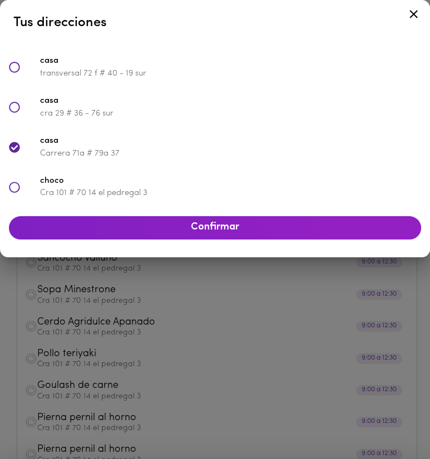
scroll to position [406, 0]
click at [224, 192] on p "Cra 101 # 70 14 el pedregal 3" at bounding box center [230, 193] width 381 height 12
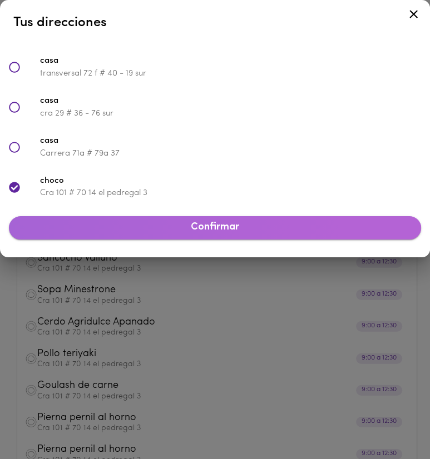
click at [229, 232] on span "Confirmar" at bounding box center [215, 228] width 394 height 12
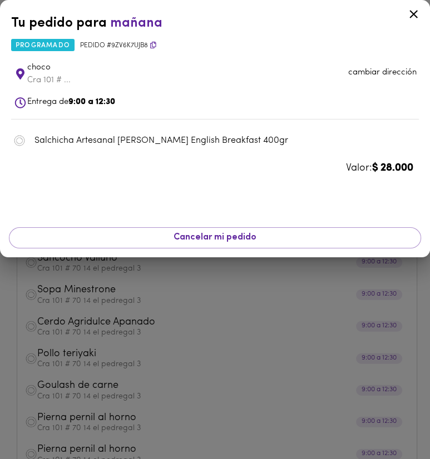
click at [227, 283] on div at bounding box center [215, 229] width 430 height 459
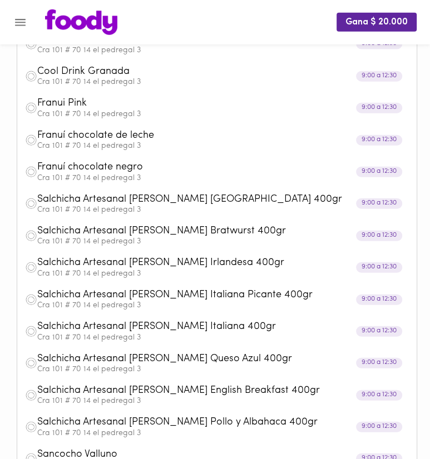
scroll to position [176, 0]
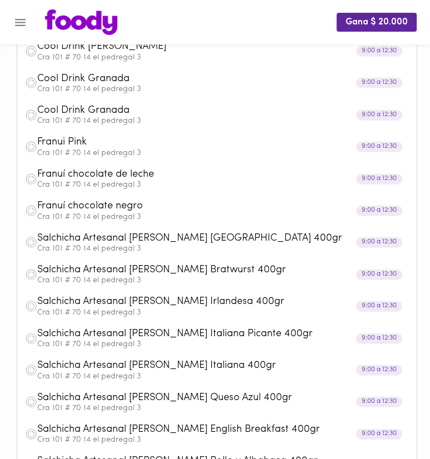
click at [29, 12] on button "Menu" at bounding box center [20, 22] width 27 height 27
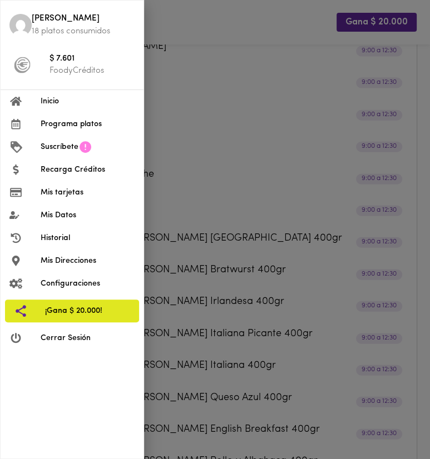
click at [103, 232] on li "Historial" at bounding box center [72, 238] width 143 height 23
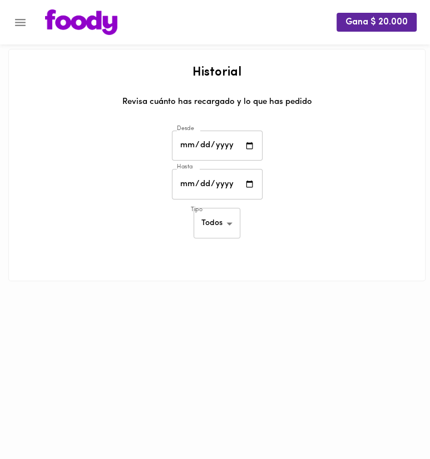
click at [28, 21] on button "Menu" at bounding box center [20, 22] width 27 height 27
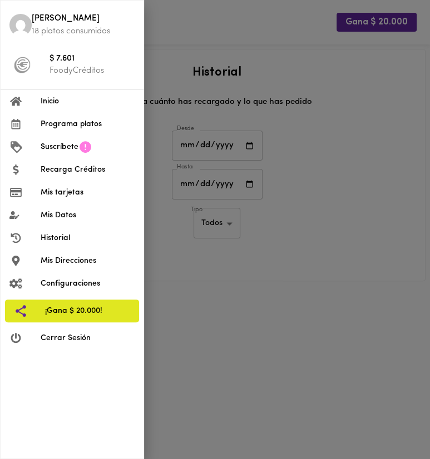
click at [51, 100] on span "Inicio" at bounding box center [88, 102] width 94 height 12
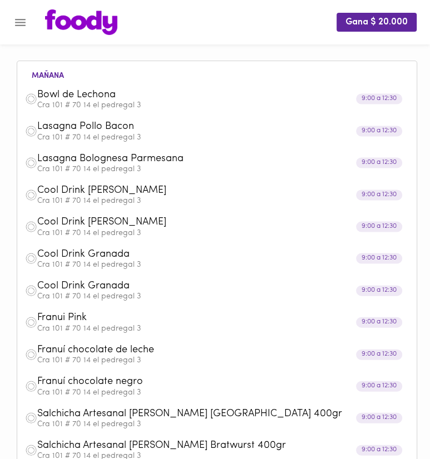
click at [107, 102] on p "Cra 101 # 70 14 el pedregal 3" at bounding box center [223, 106] width 372 height 8
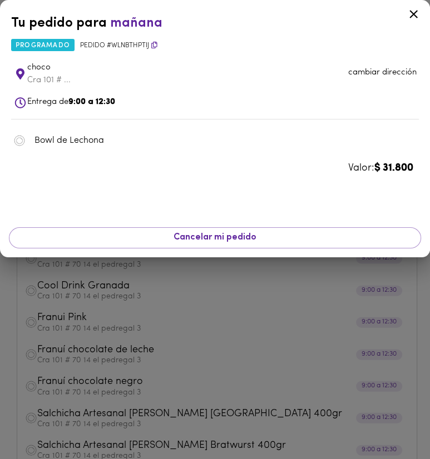
click at [101, 296] on div at bounding box center [215, 229] width 430 height 459
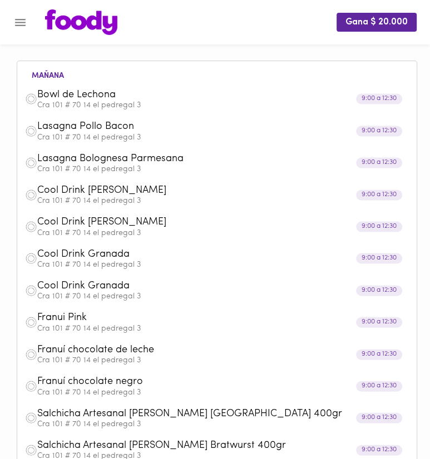
click at [26, 23] on icon "Menu" at bounding box center [20, 23] width 14 height 14
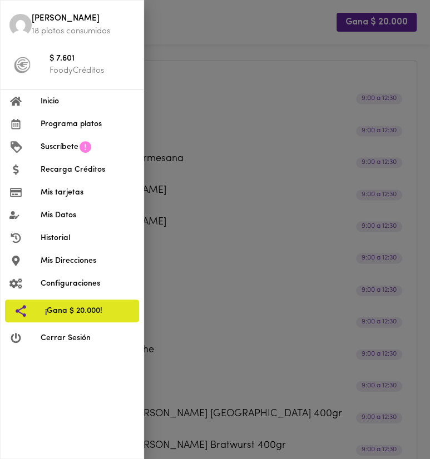
click at [248, 110] on div at bounding box center [215, 229] width 430 height 459
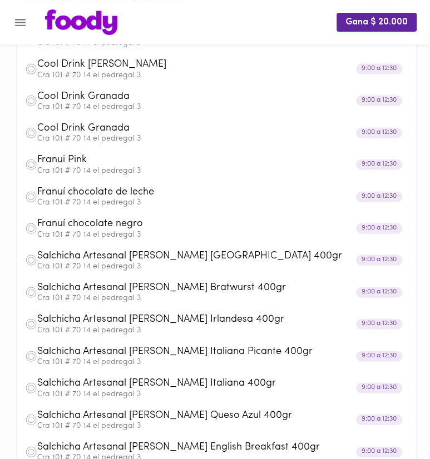
scroll to position [58, 0]
